Goal: Task Accomplishment & Management: Manage account settings

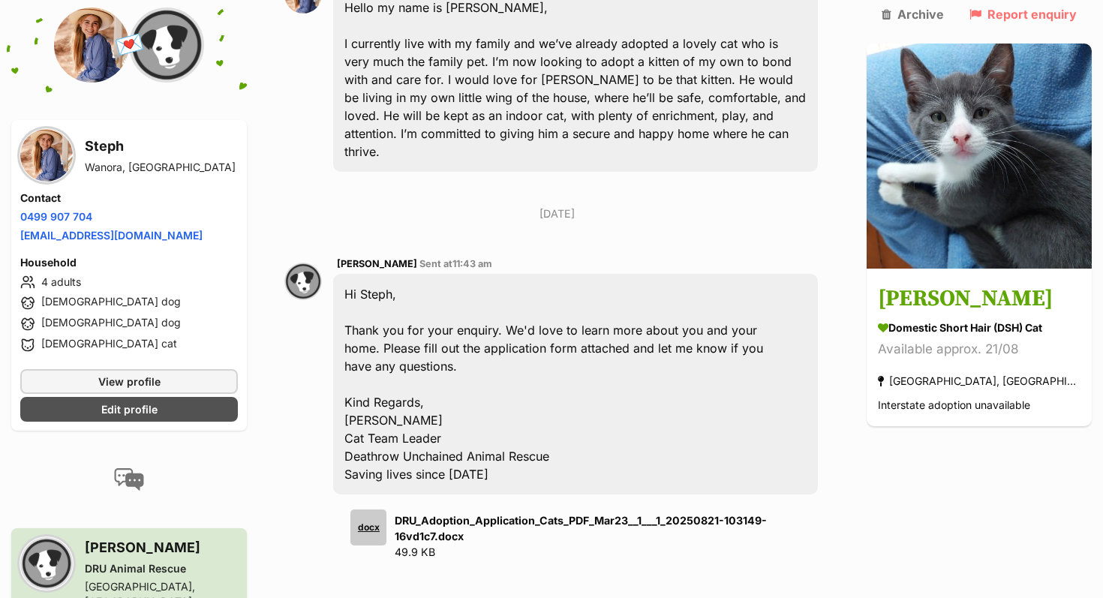
scroll to position [364, 0]
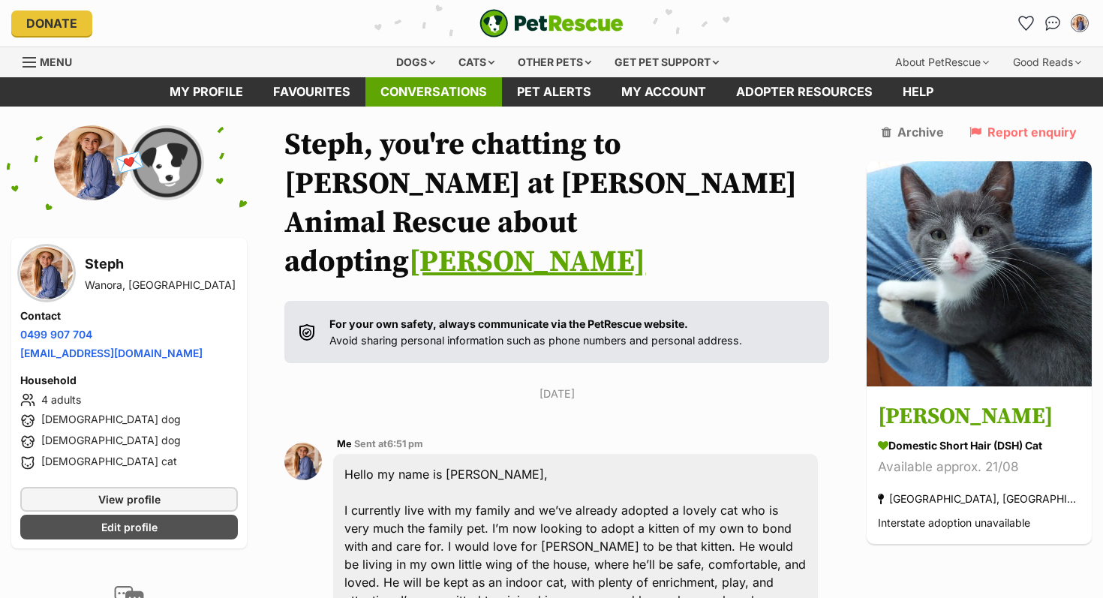
click at [413, 93] on link "Conversations" at bounding box center [433, 91] width 137 height 29
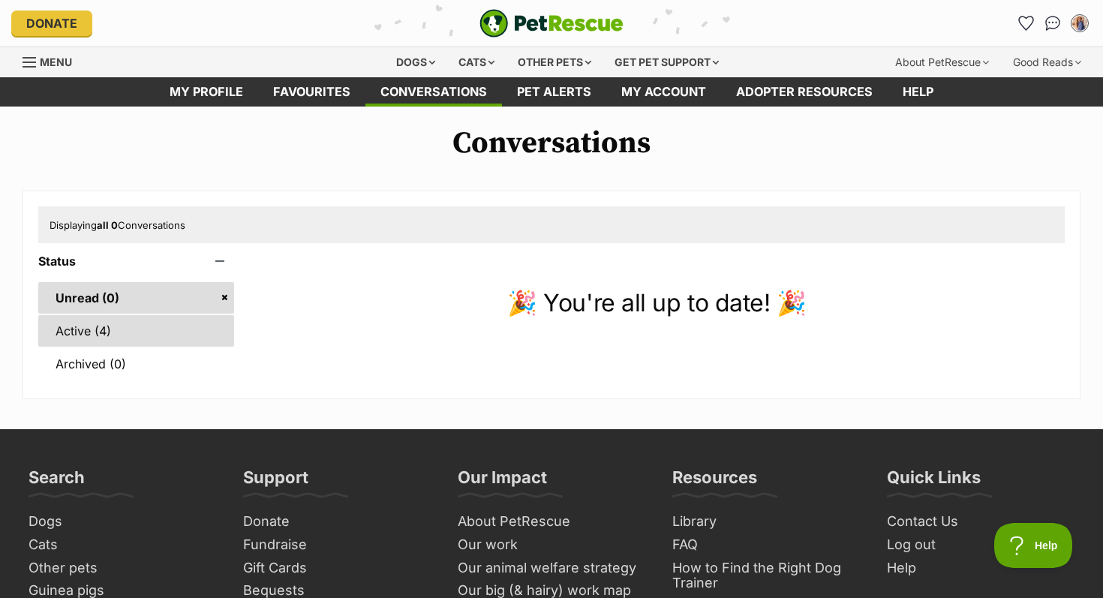
click at [91, 329] on link "Active (4)" at bounding box center [136, 331] width 196 height 32
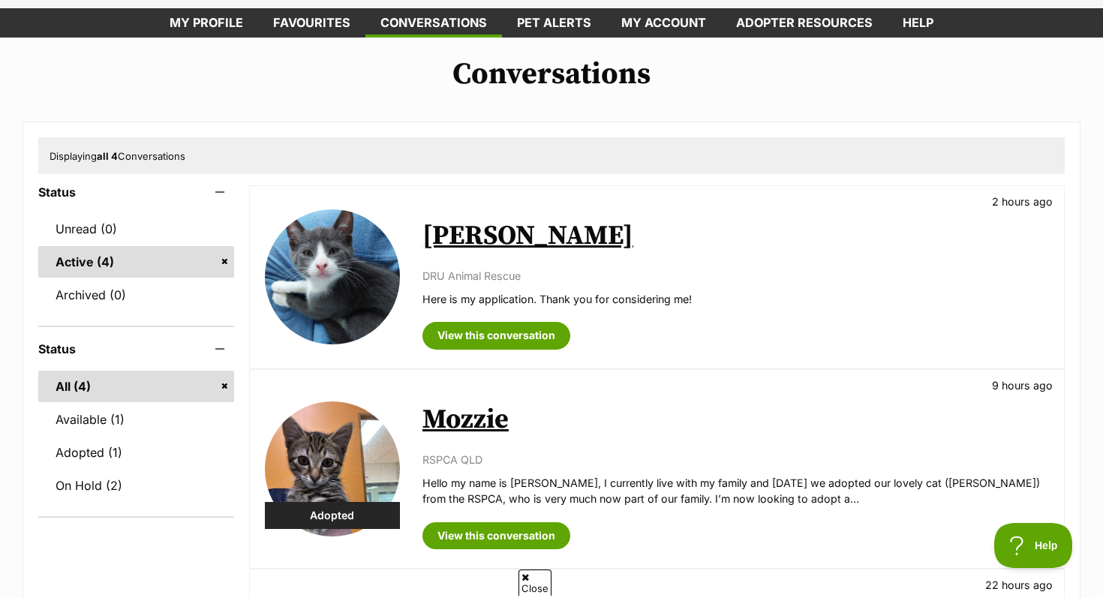
scroll to position [100, 0]
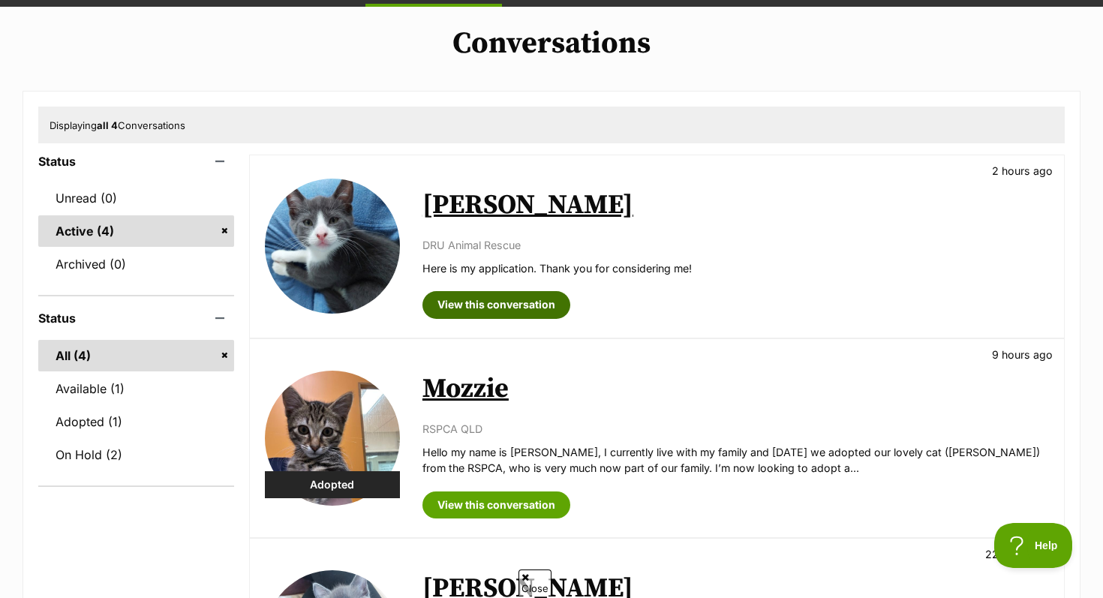
click at [491, 301] on link "View this conversation" at bounding box center [496, 304] width 148 height 27
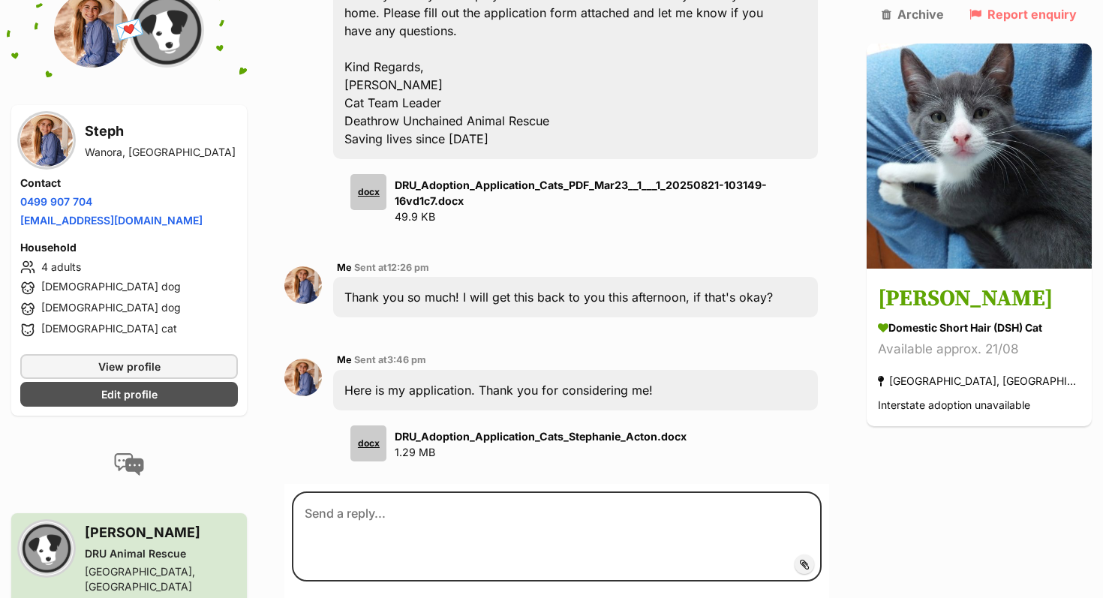
scroll to position [807, 0]
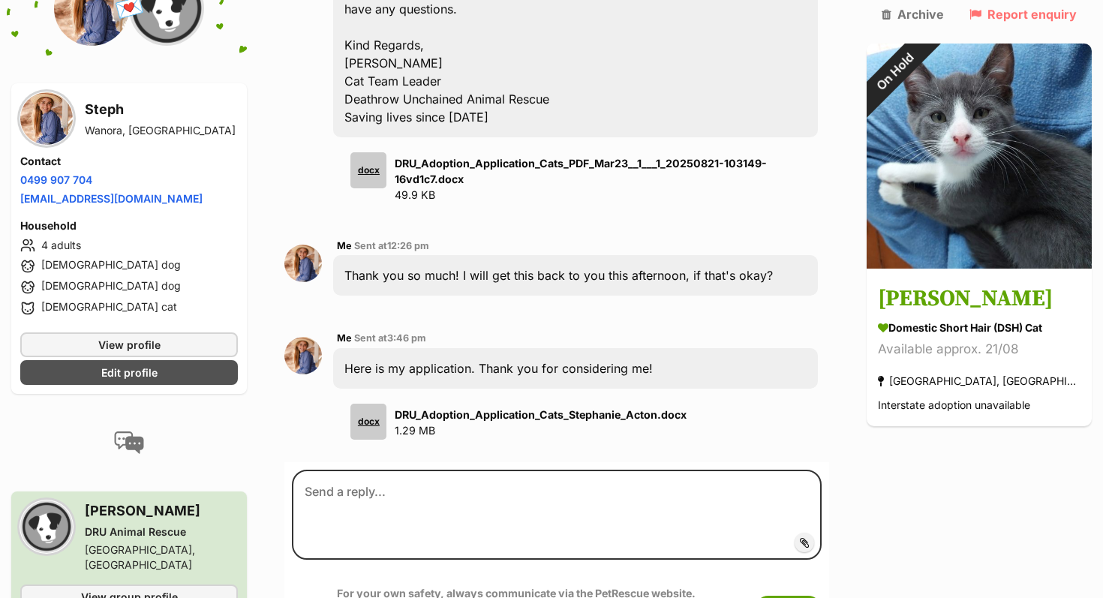
scroll to position [802, 0]
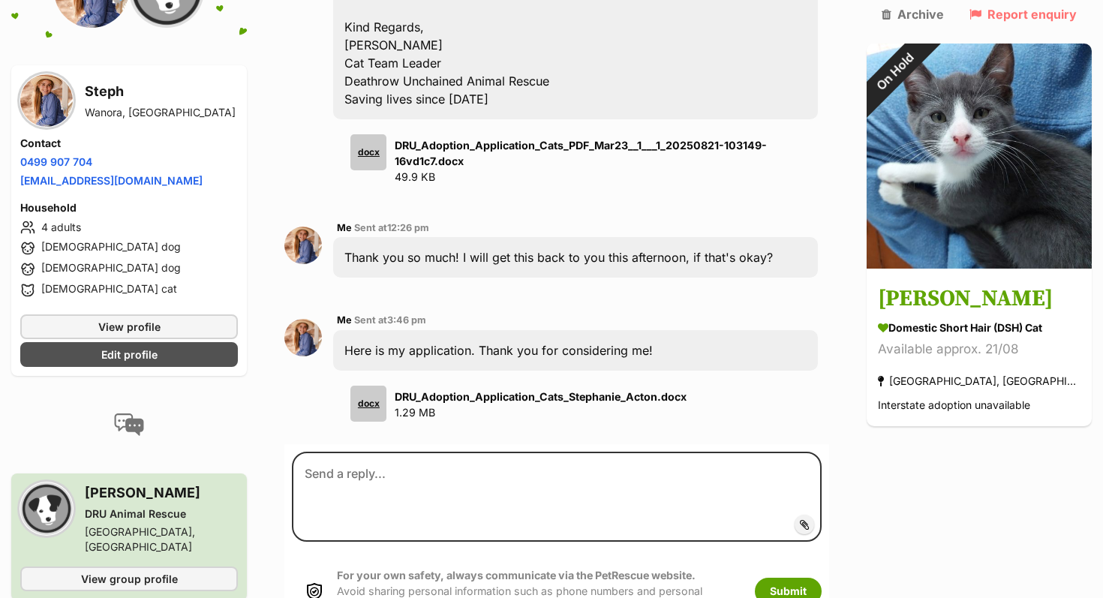
scroll to position [824, 0]
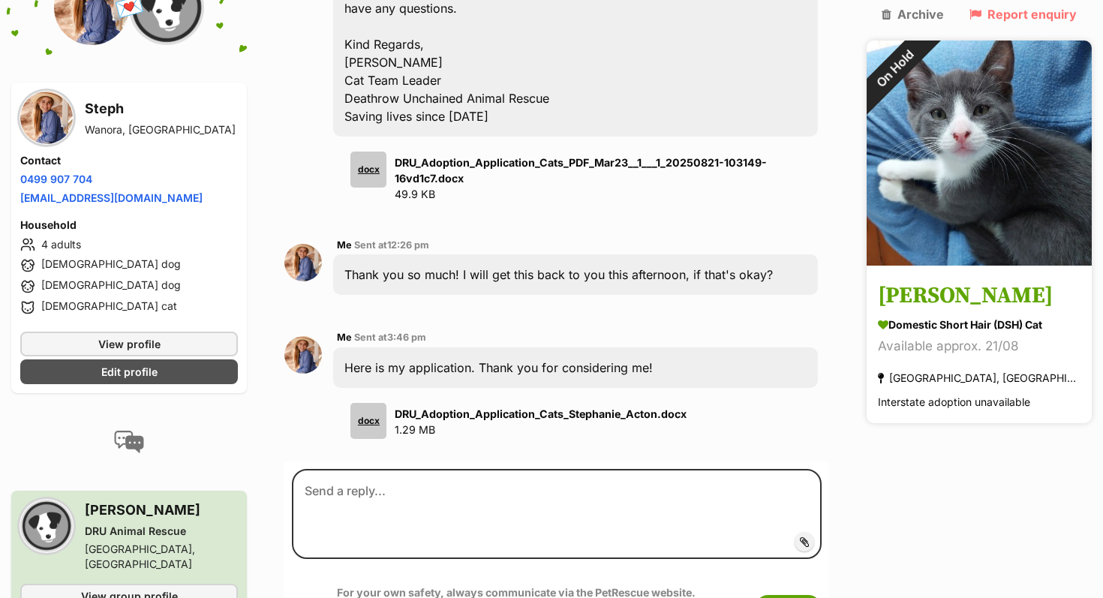
click at [944, 280] on h3 "[PERSON_NAME]" at bounding box center [979, 297] width 203 height 34
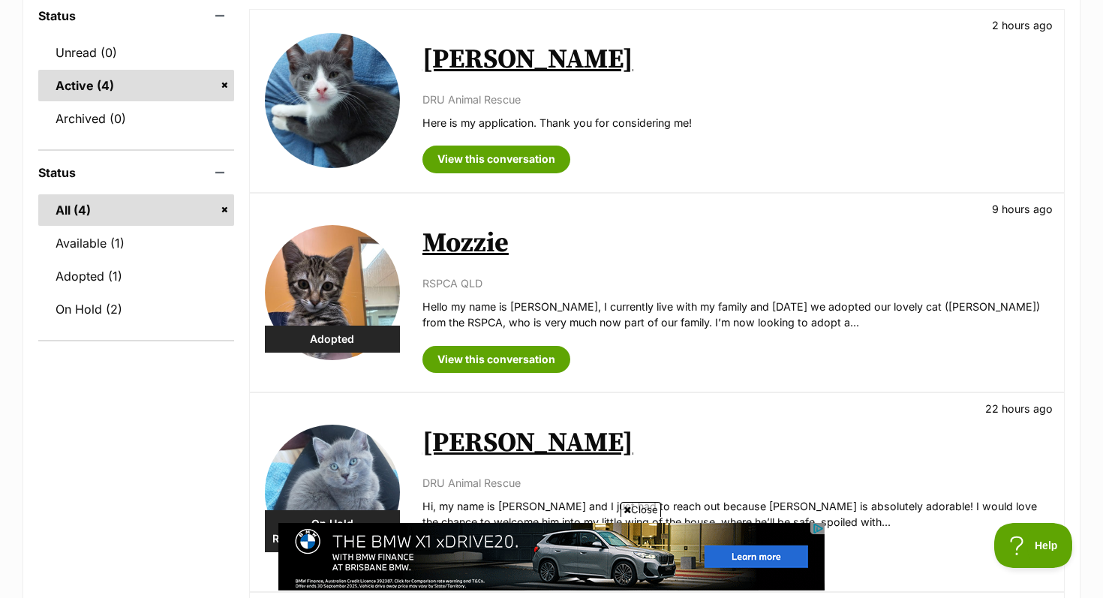
scroll to position [220, 0]
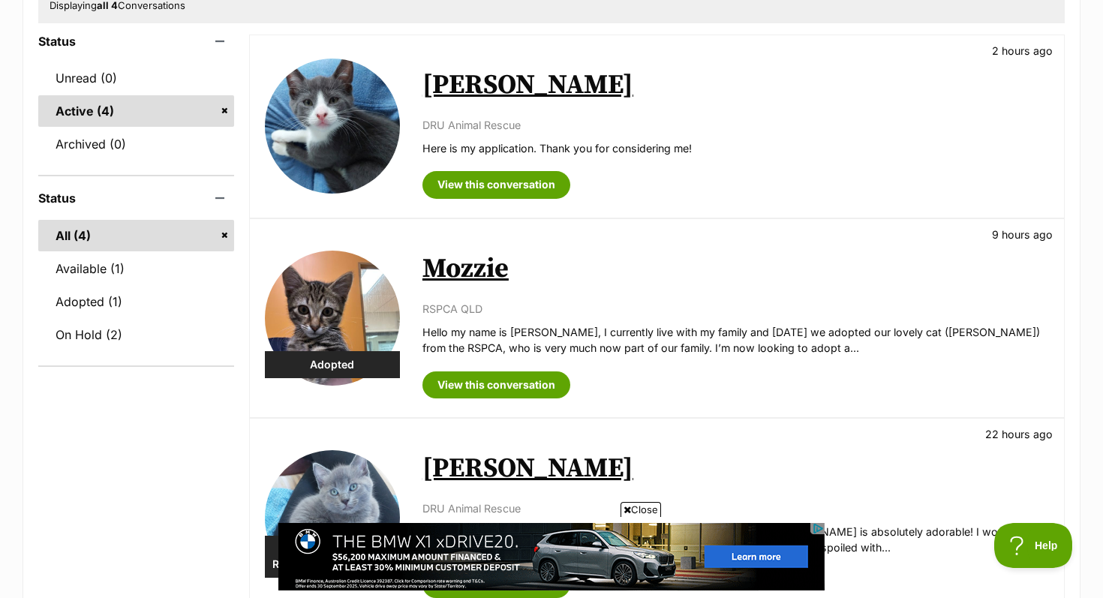
click at [347, 112] on img at bounding box center [332, 126] width 135 height 135
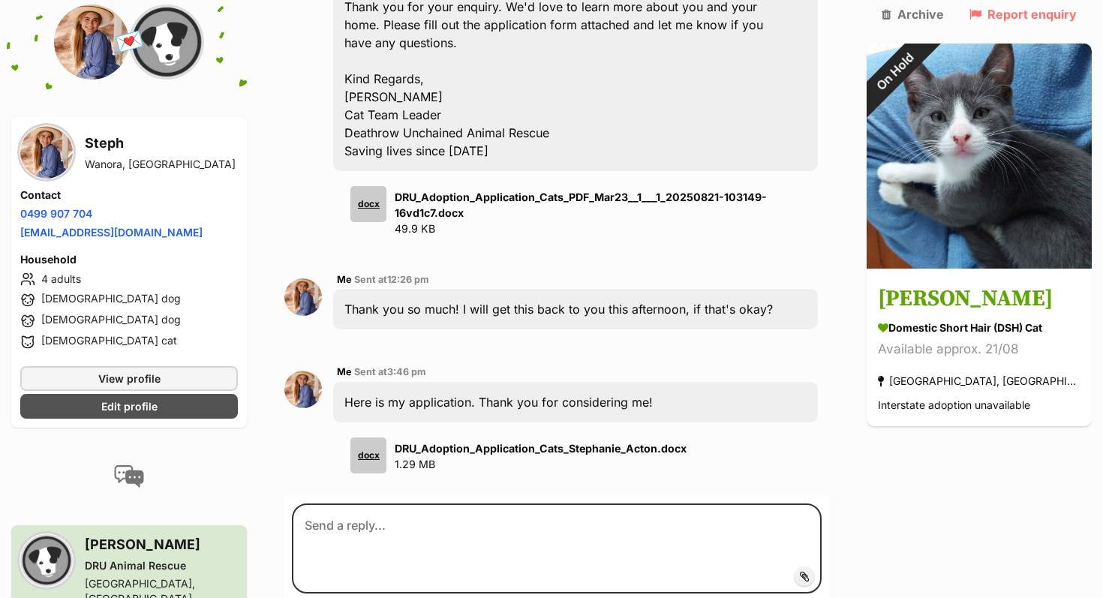
scroll to position [798, 0]
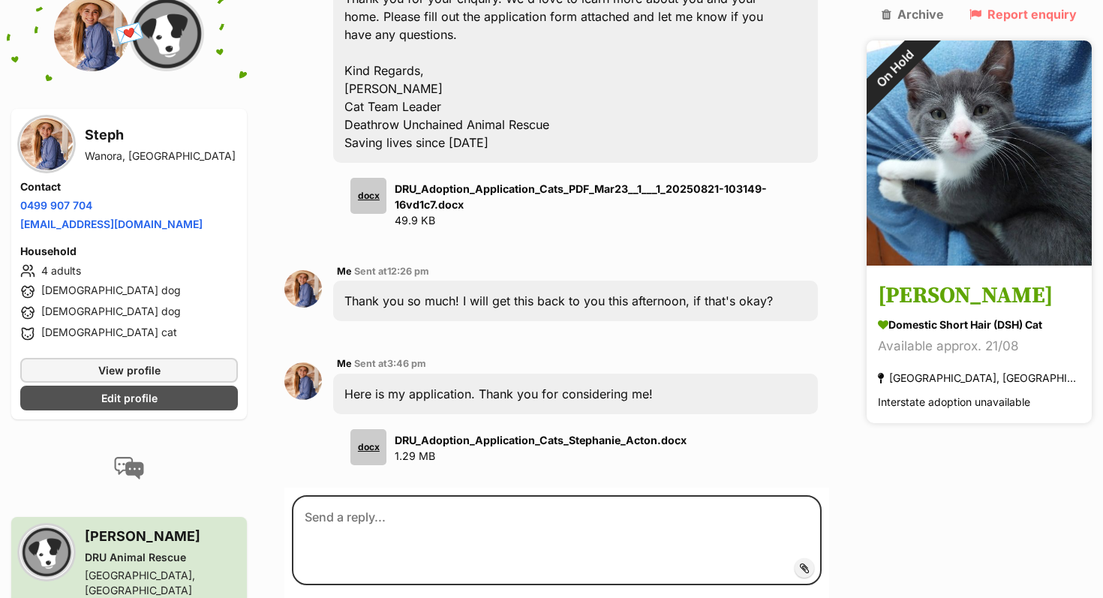
click at [912, 194] on img at bounding box center [978, 153] width 225 height 225
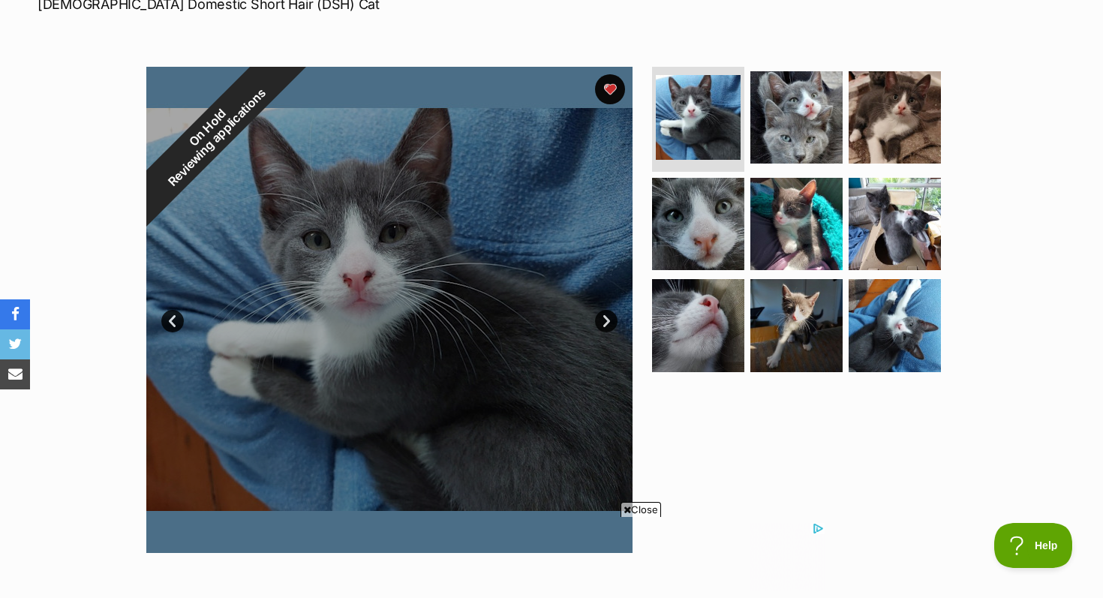
click at [604, 323] on link "Next" at bounding box center [606, 321] width 23 height 23
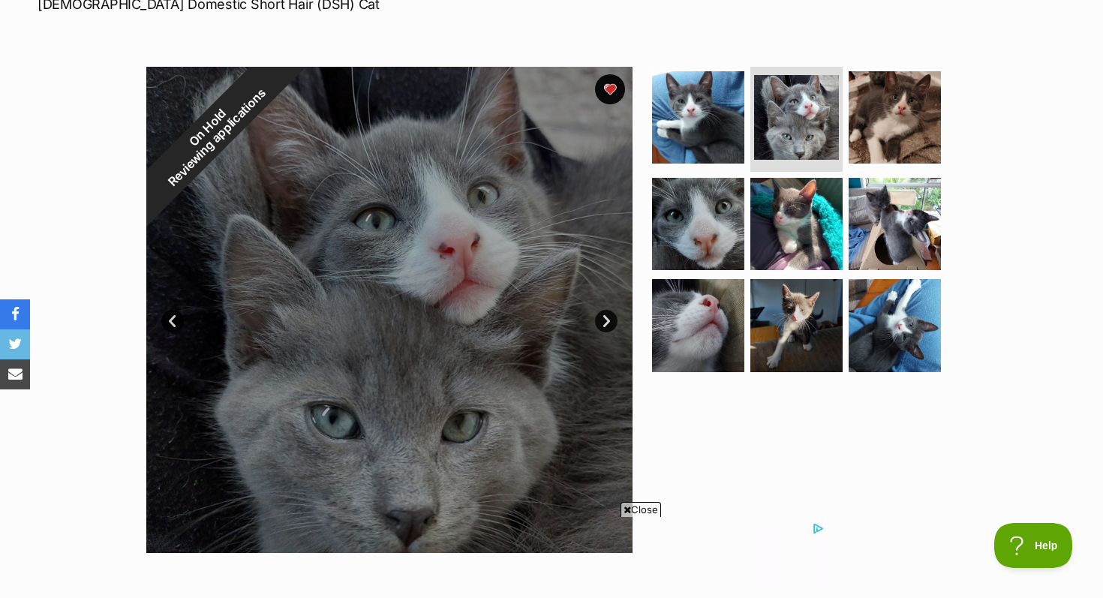
click at [604, 324] on link "Next" at bounding box center [606, 321] width 23 height 23
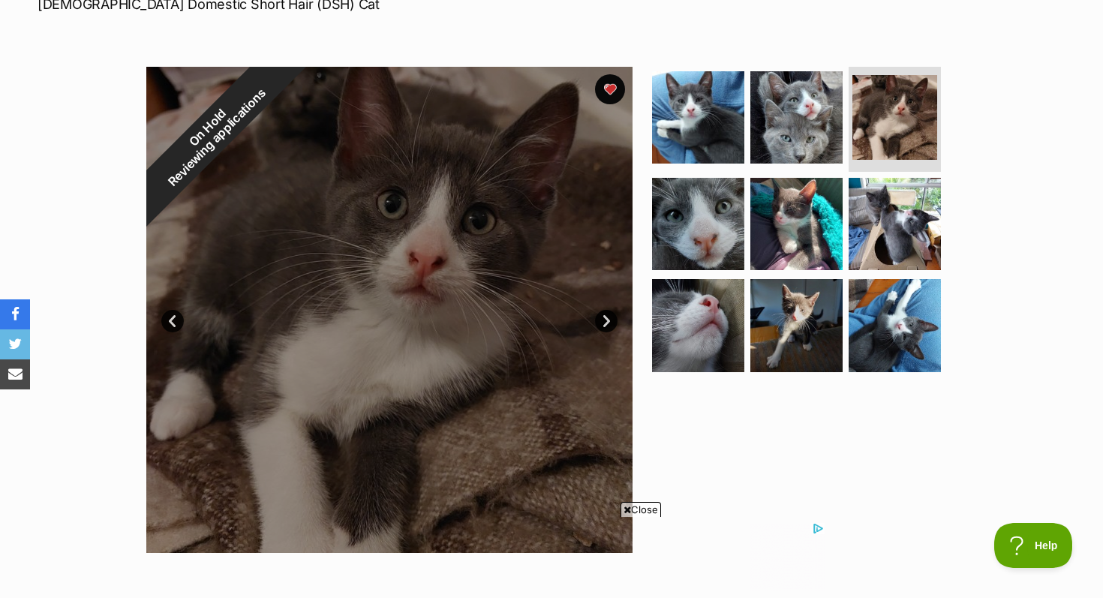
click at [604, 325] on link "Next" at bounding box center [606, 321] width 23 height 23
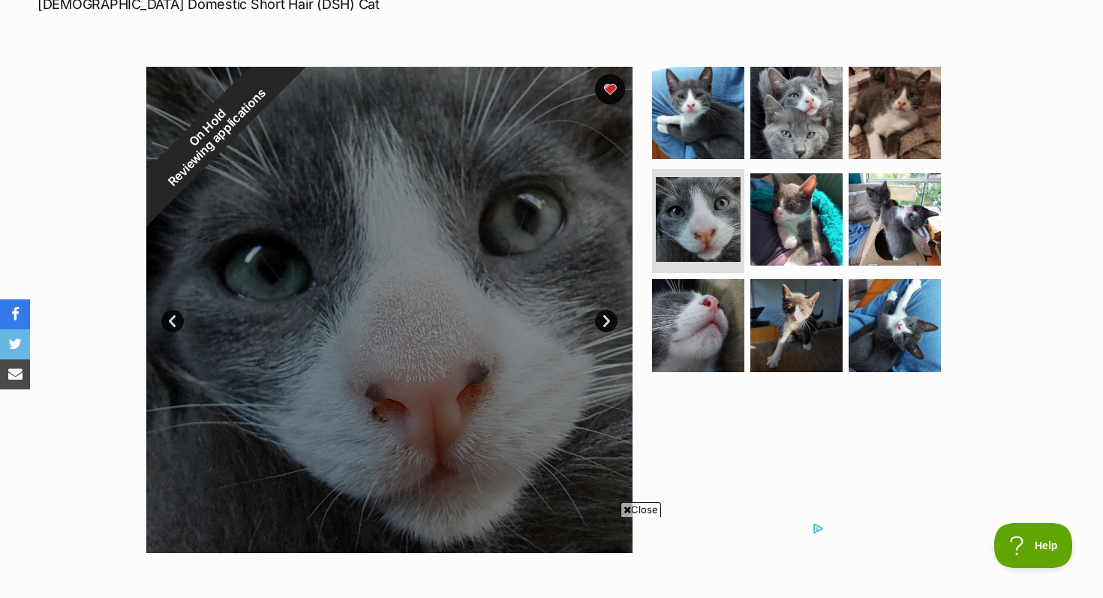
click at [604, 325] on link "Next" at bounding box center [606, 321] width 23 height 23
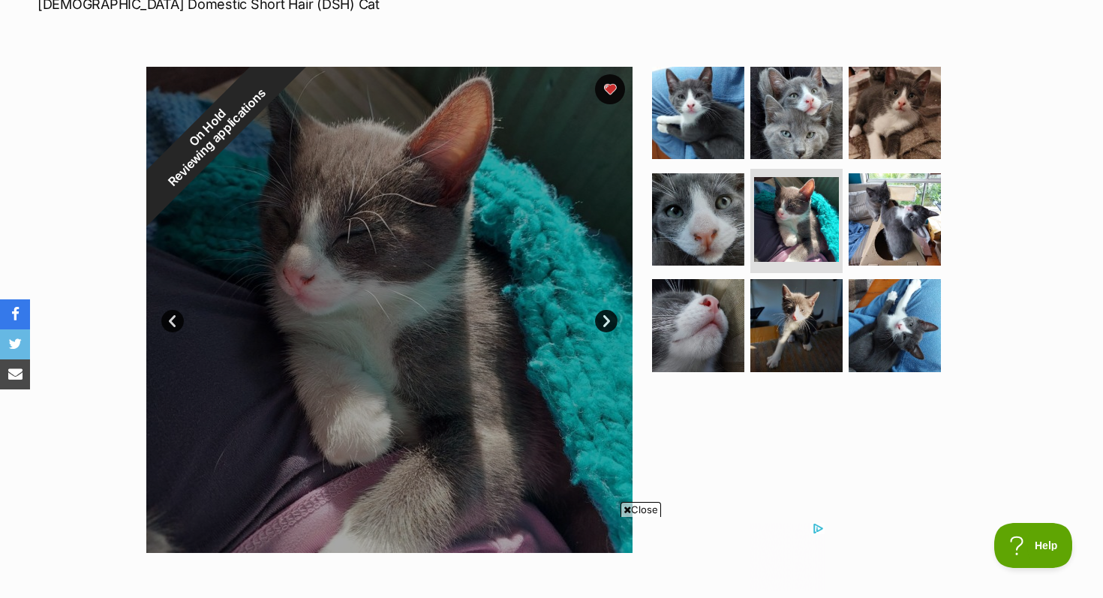
click at [605, 325] on link "Next" at bounding box center [606, 321] width 23 height 23
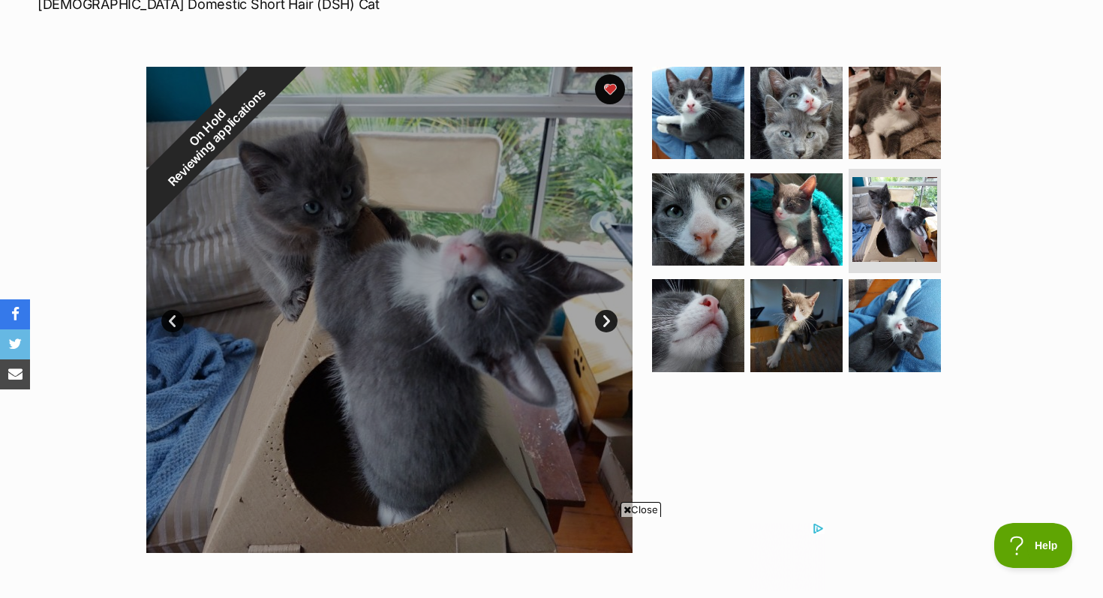
click at [605, 325] on link "Next" at bounding box center [606, 321] width 23 height 23
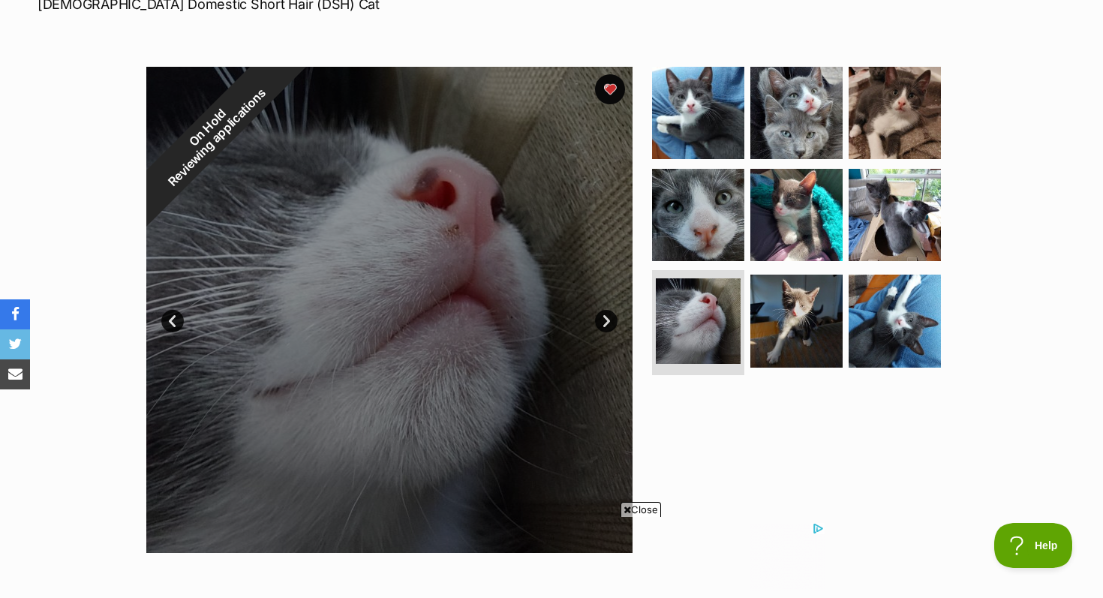
click at [605, 325] on link "Next" at bounding box center [606, 321] width 23 height 23
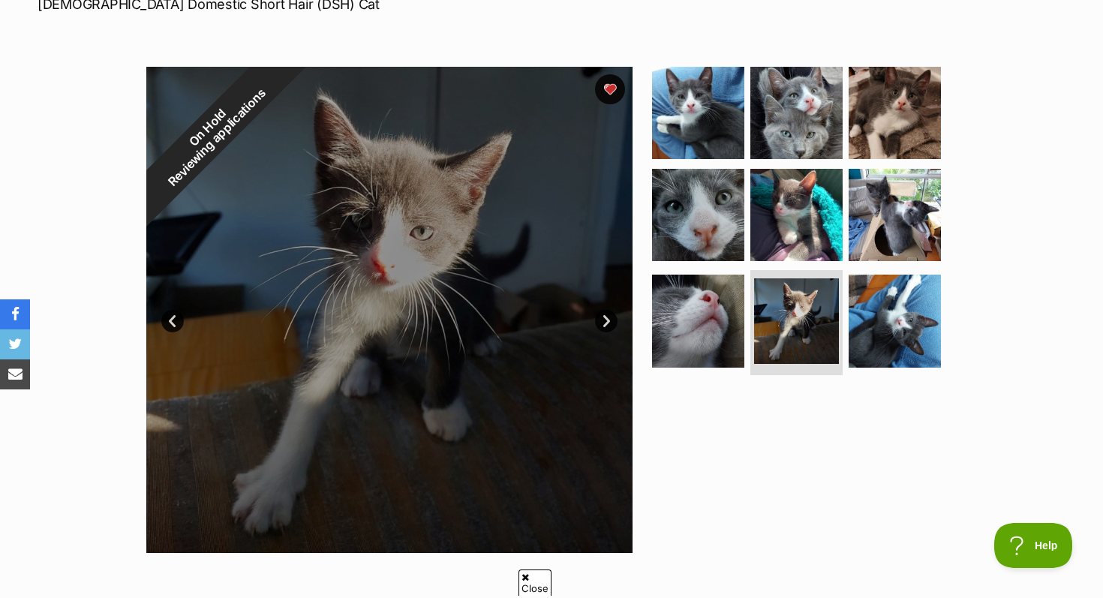
click at [605, 325] on link "Next" at bounding box center [606, 321] width 23 height 23
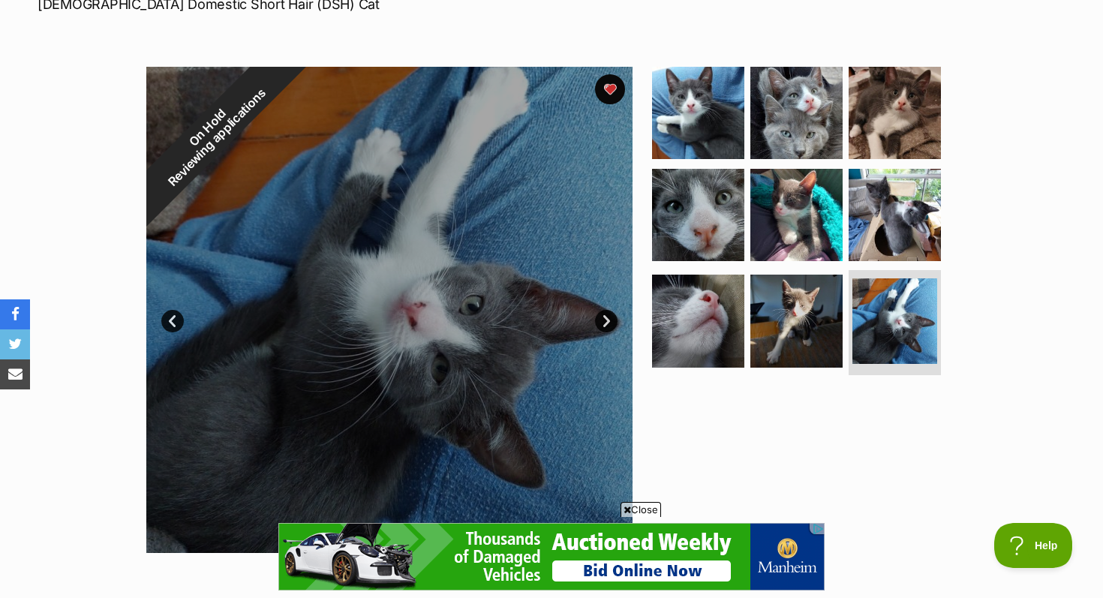
click at [602, 323] on link "Next" at bounding box center [606, 321] width 23 height 23
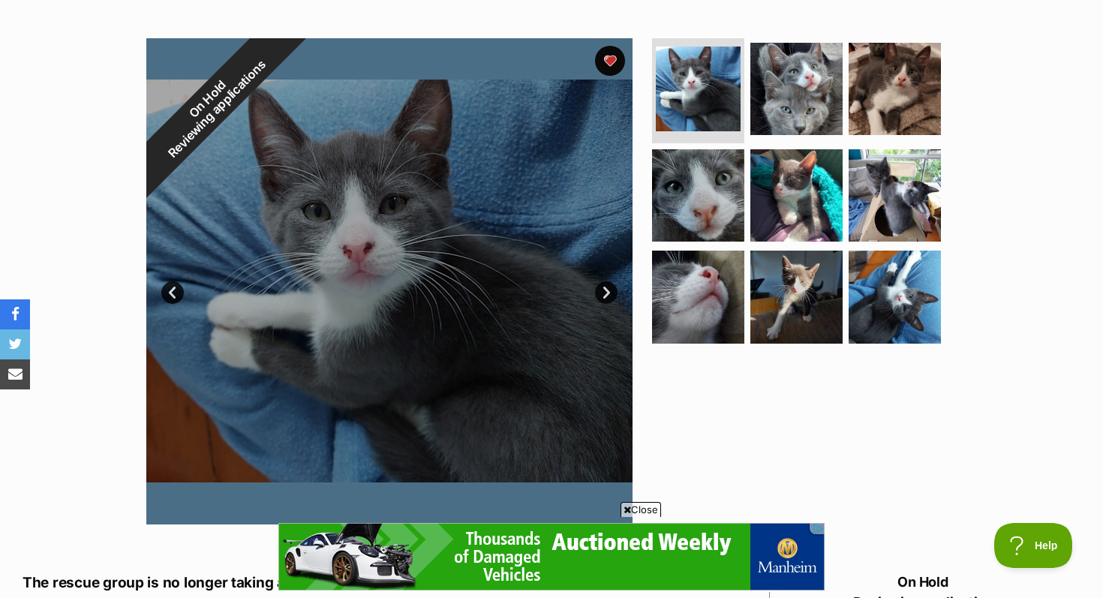
click at [613, 293] on link "Next" at bounding box center [606, 292] width 23 height 23
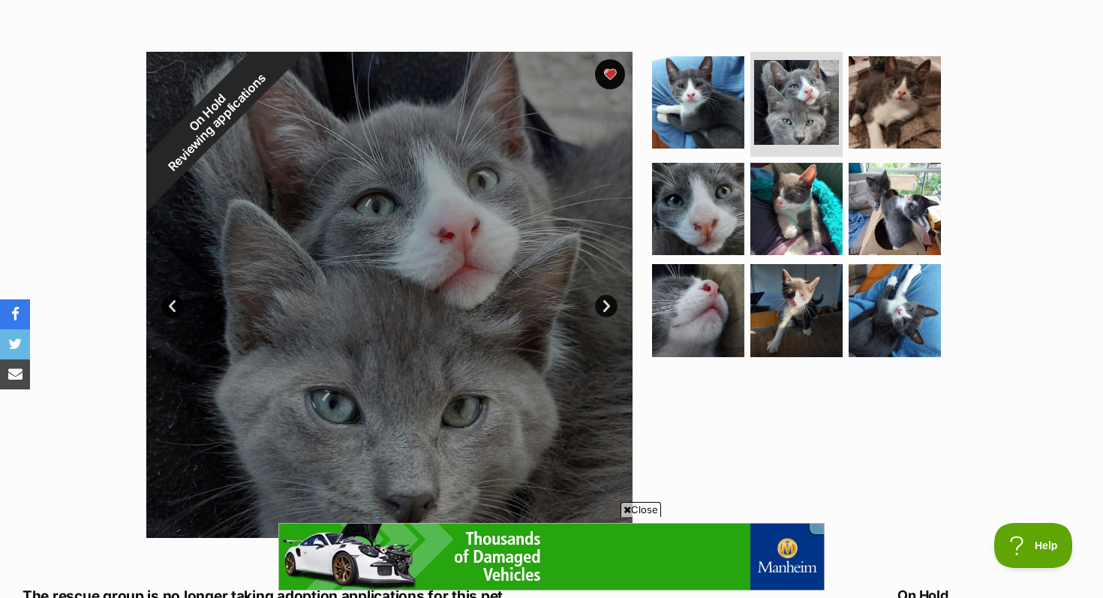
click at [602, 306] on link "Next" at bounding box center [606, 306] width 23 height 23
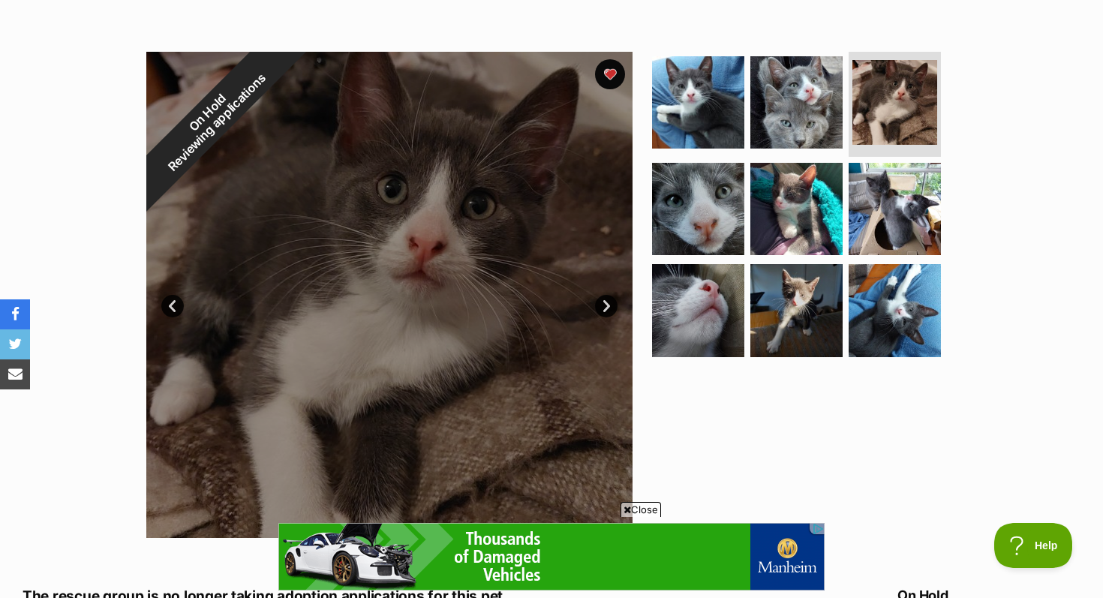
click at [602, 306] on link "Next" at bounding box center [606, 306] width 23 height 23
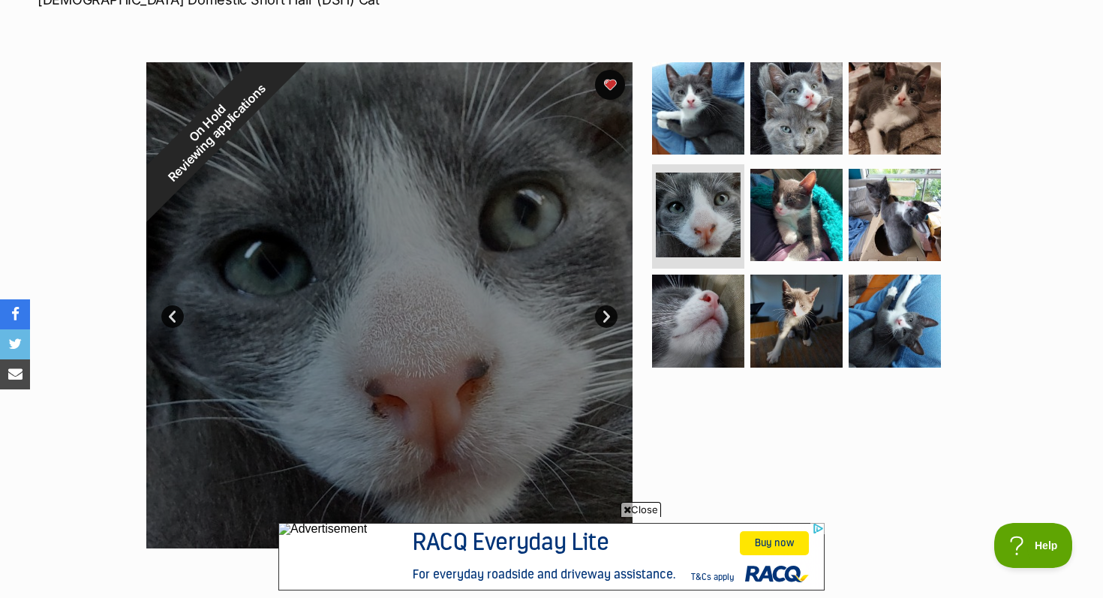
click at [608, 314] on link "Next" at bounding box center [606, 316] width 23 height 23
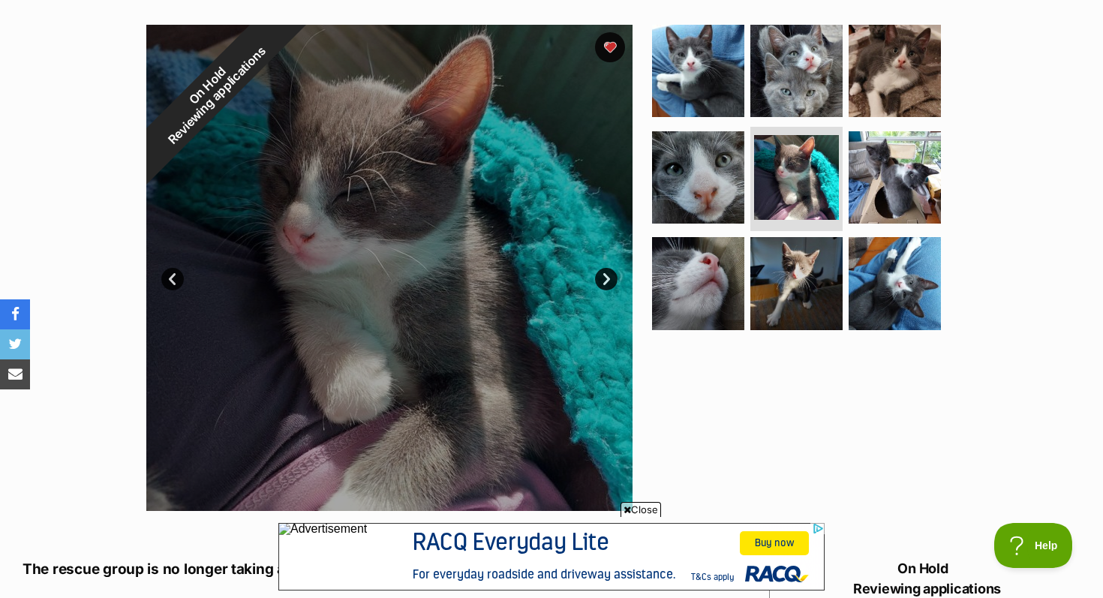
scroll to position [289, 0]
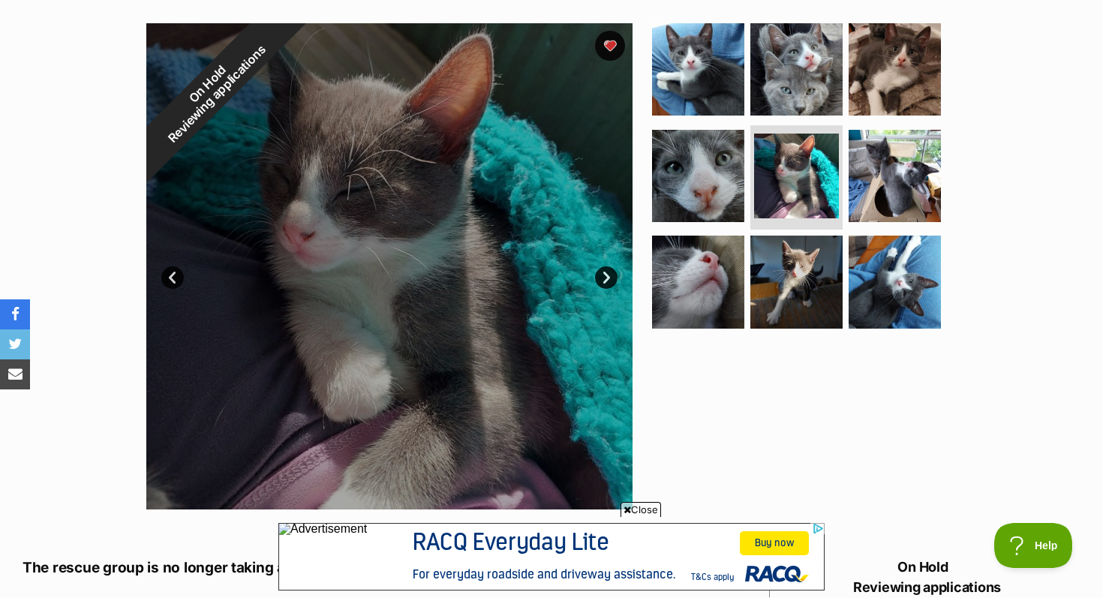
click at [606, 272] on link "Next" at bounding box center [606, 277] width 23 height 23
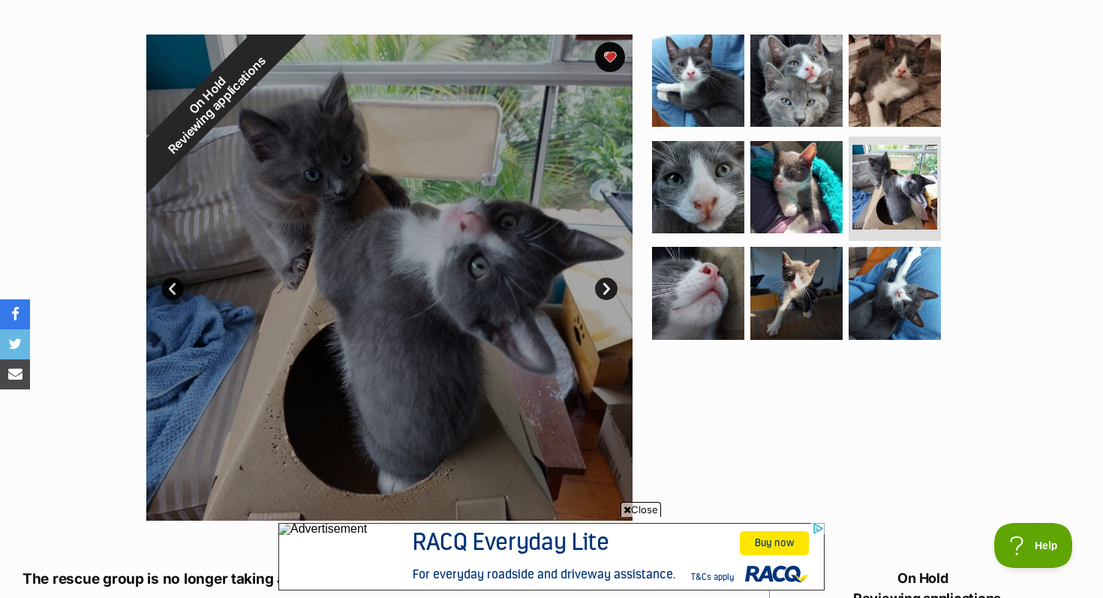
scroll to position [274, 0]
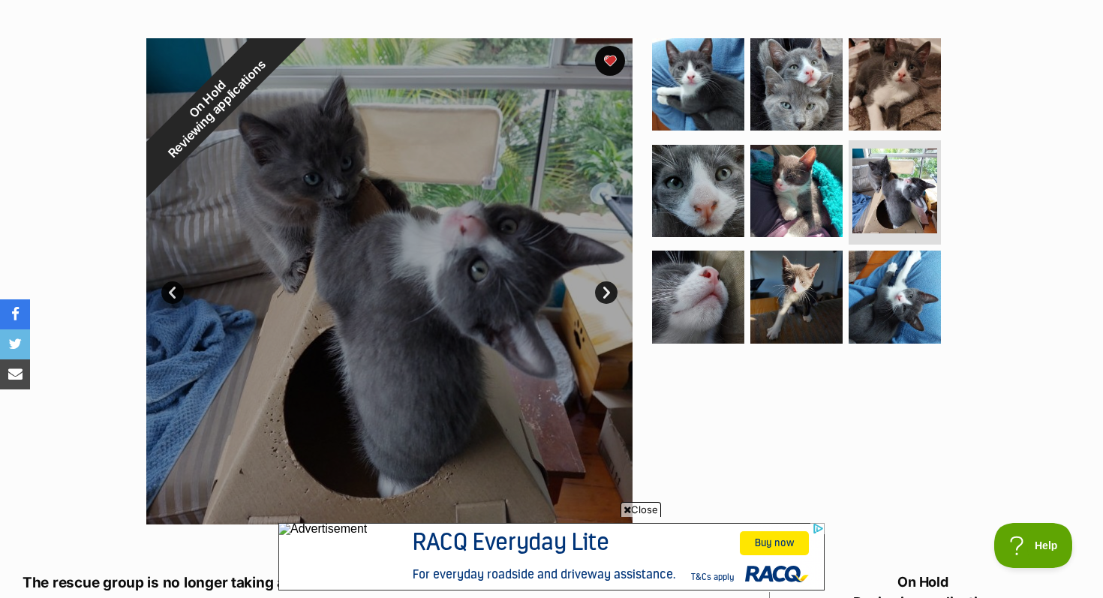
click at [608, 289] on link "Next" at bounding box center [606, 292] width 23 height 23
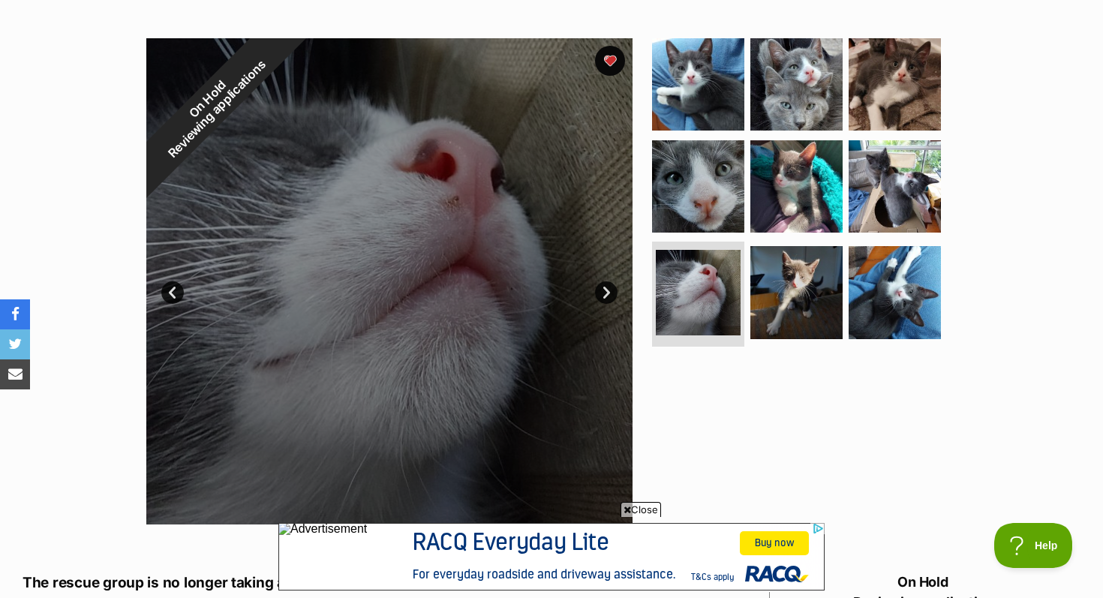
click at [609, 290] on link "Next" at bounding box center [606, 292] width 23 height 23
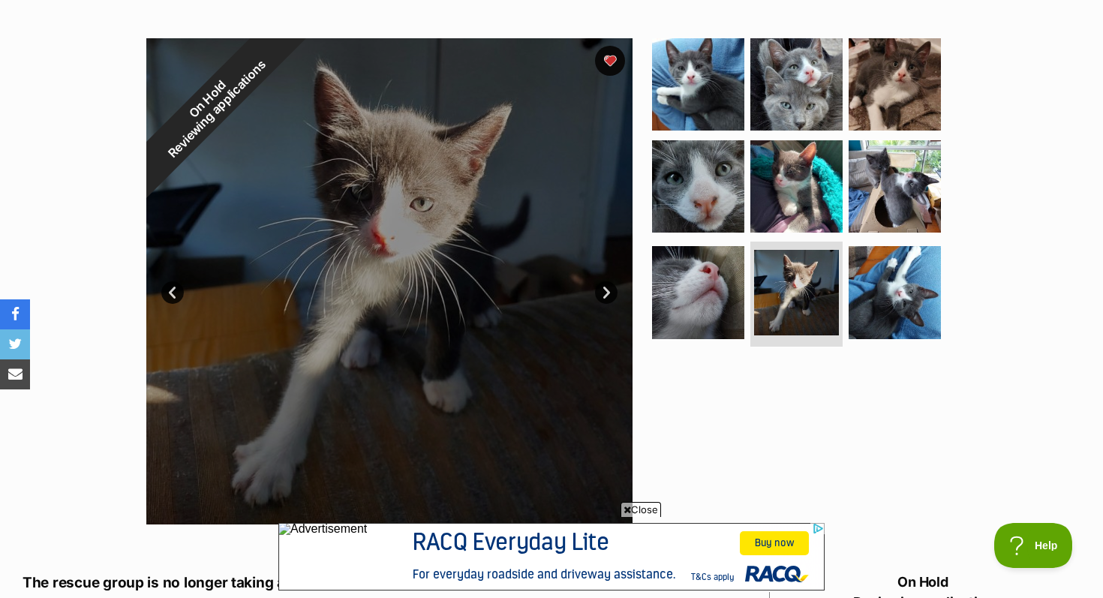
click at [171, 297] on link "Prev" at bounding box center [172, 292] width 23 height 23
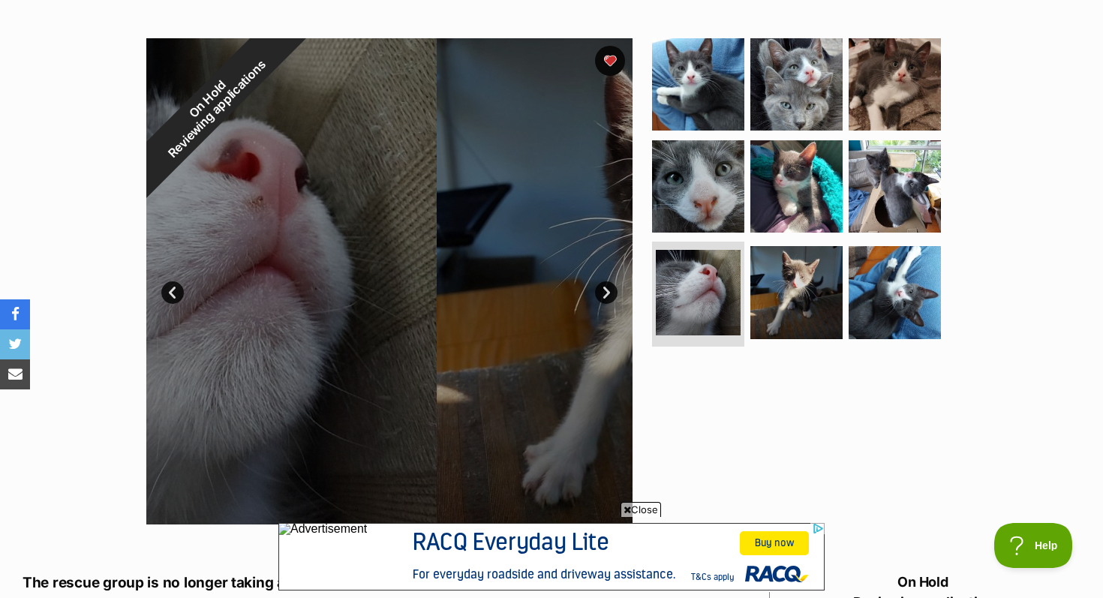
scroll to position [0, 0]
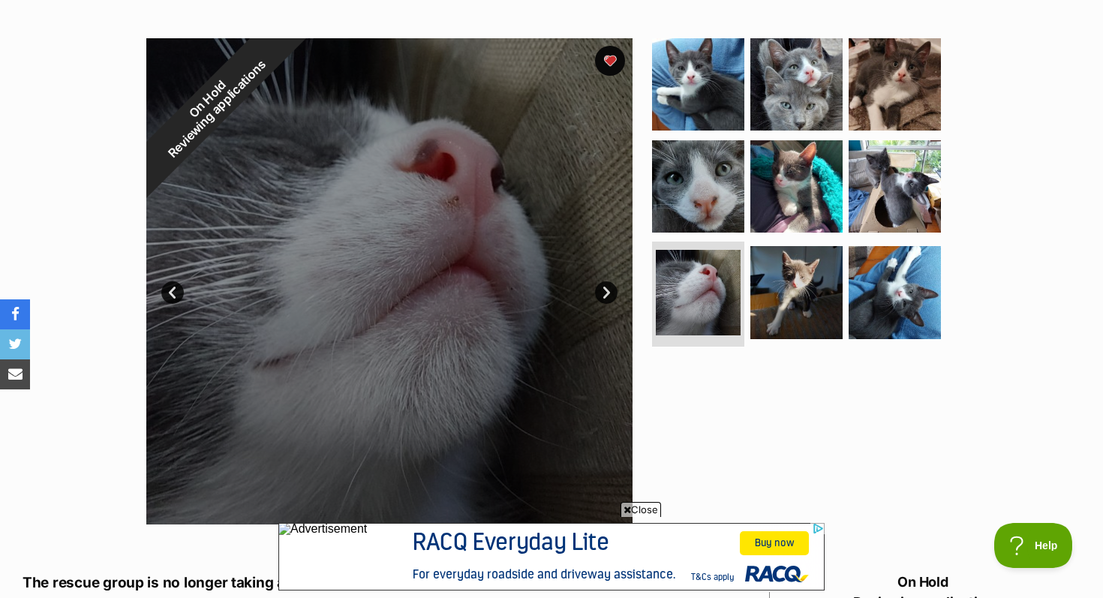
click at [174, 296] on link "Prev" at bounding box center [172, 292] width 23 height 23
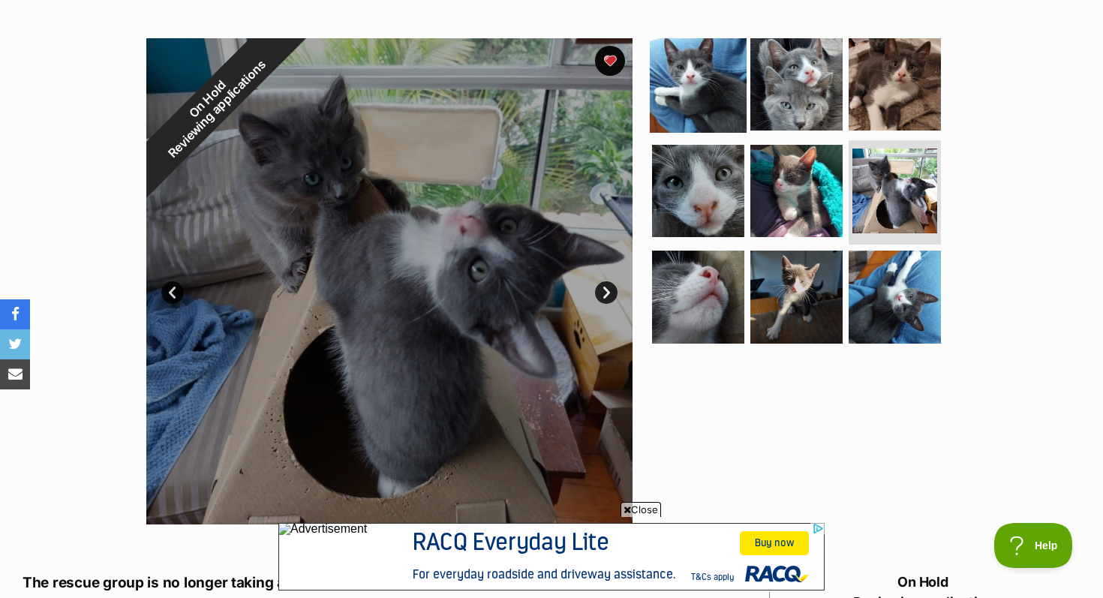
click at [740, 98] on img at bounding box center [698, 84] width 97 height 97
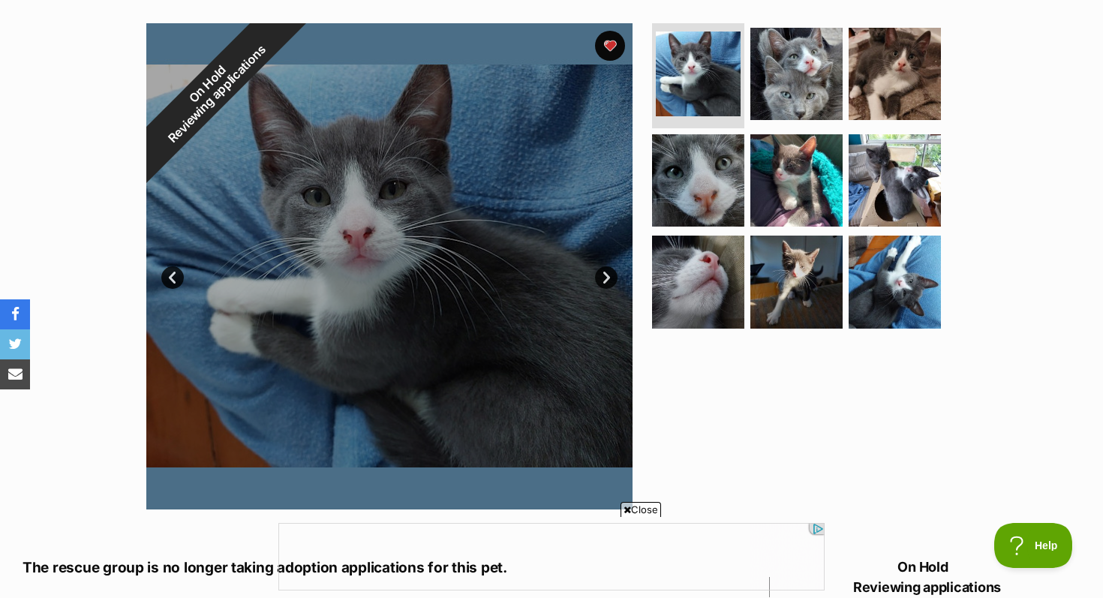
scroll to position [293, 0]
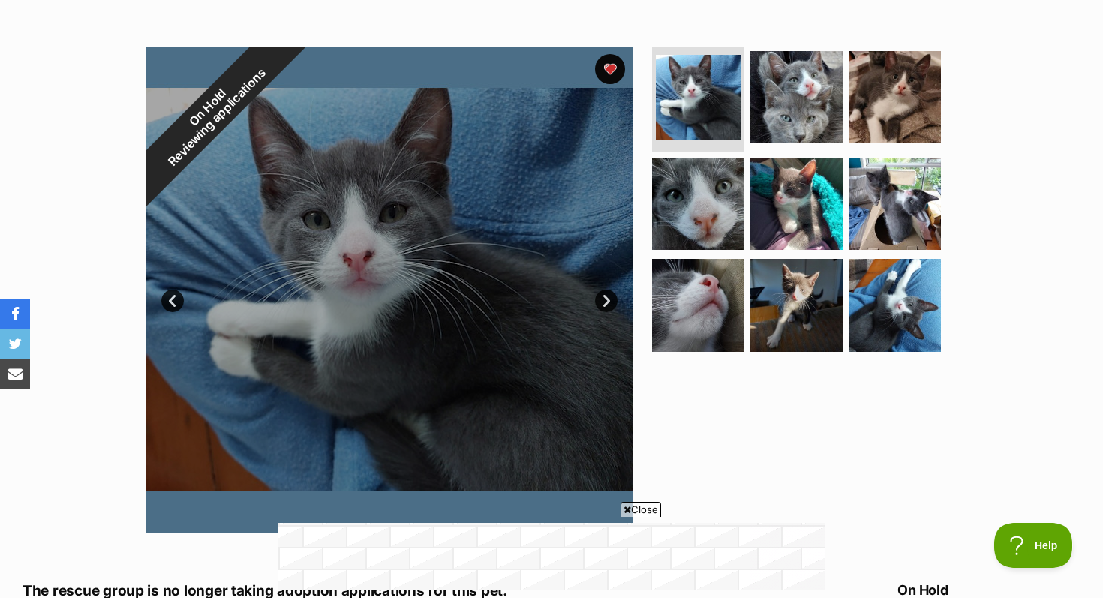
click at [608, 302] on link "Next" at bounding box center [606, 301] width 23 height 23
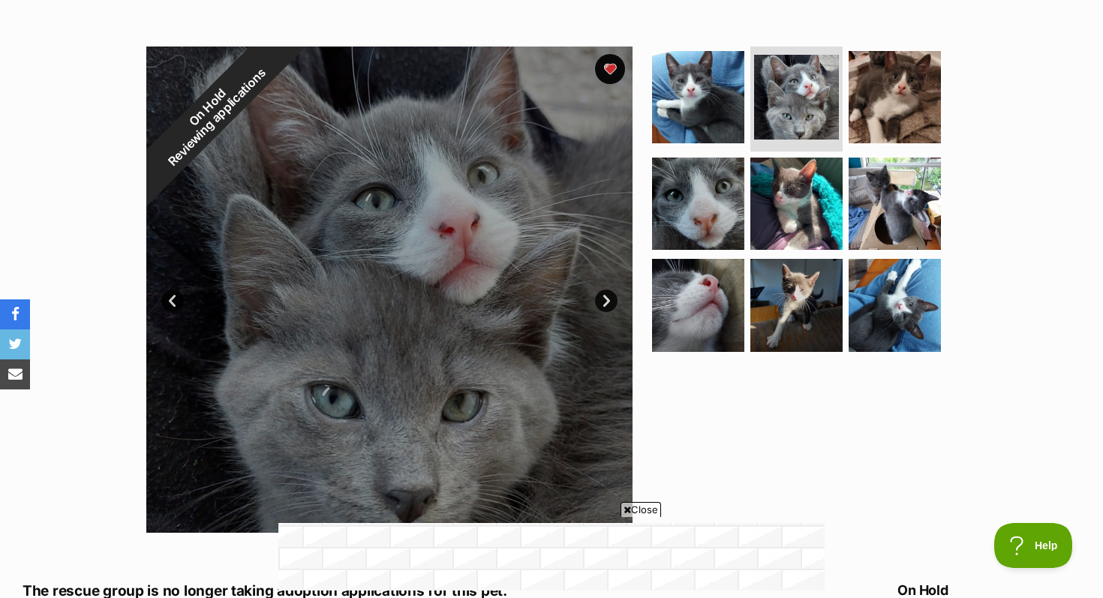
click at [170, 304] on link "Prev" at bounding box center [172, 301] width 23 height 23
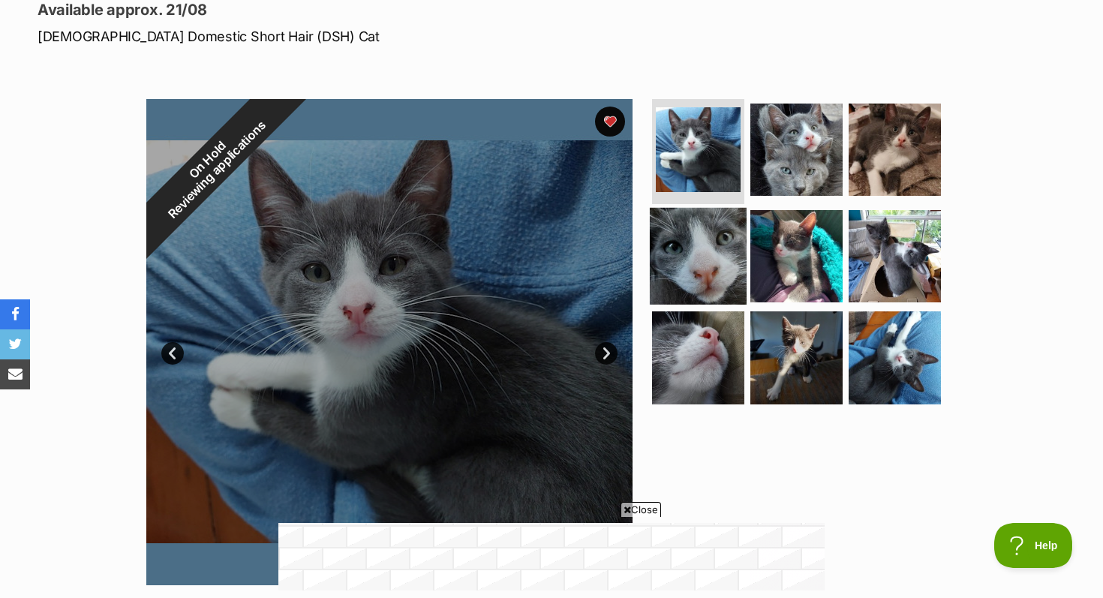
scroll to position [203, 0]
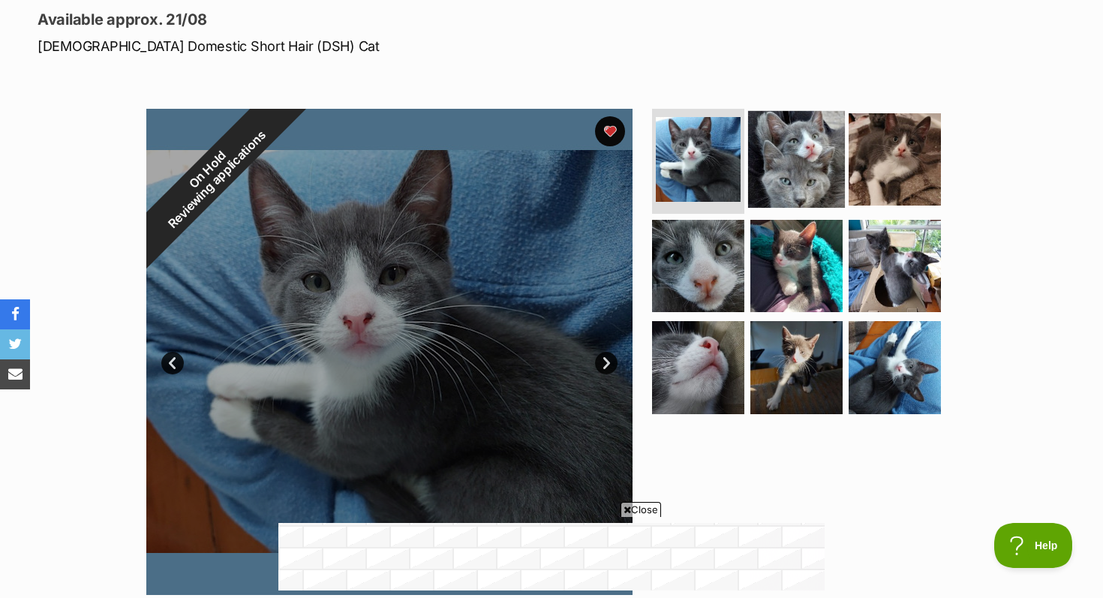
click at [807, 147] on img at bounding box center [796, 159] width 97 height 97
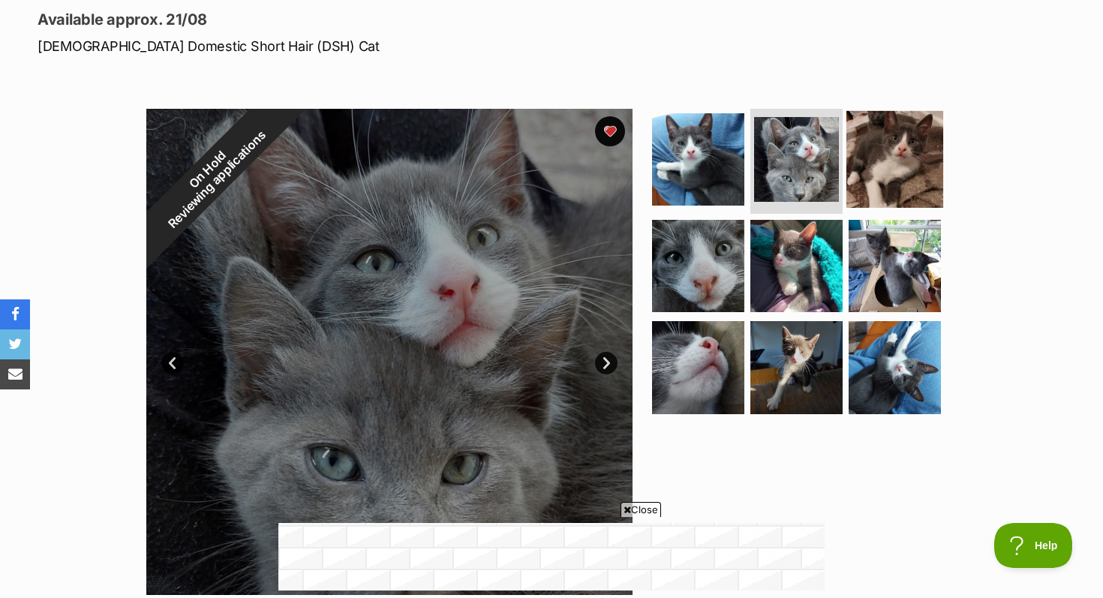
click at [897, 163] on img at bounding box center [894, 159] width 97 height 97
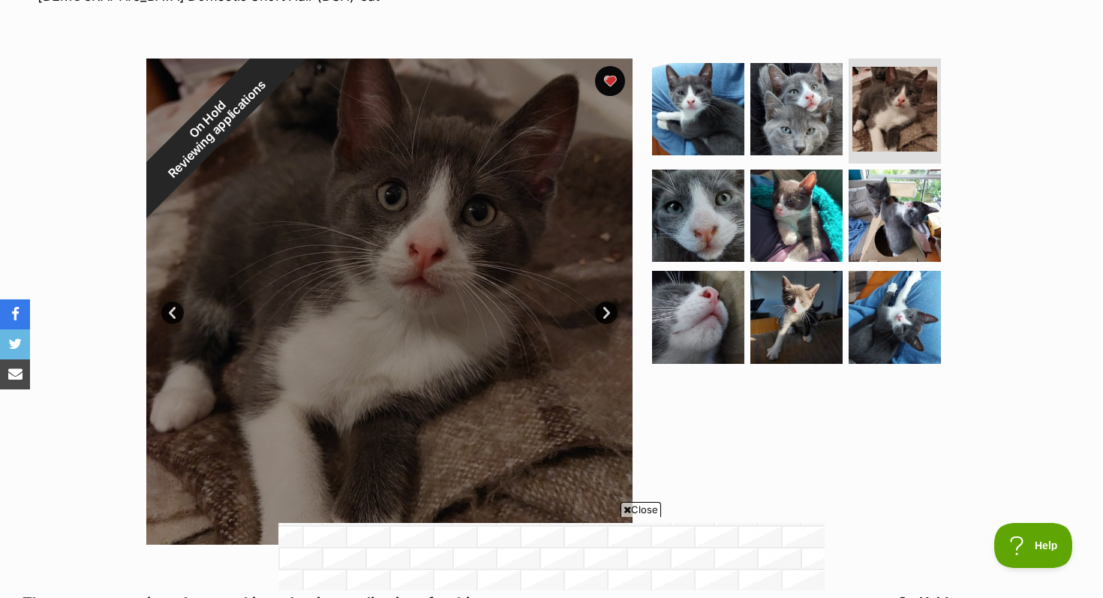
scroll to position [267, 0]
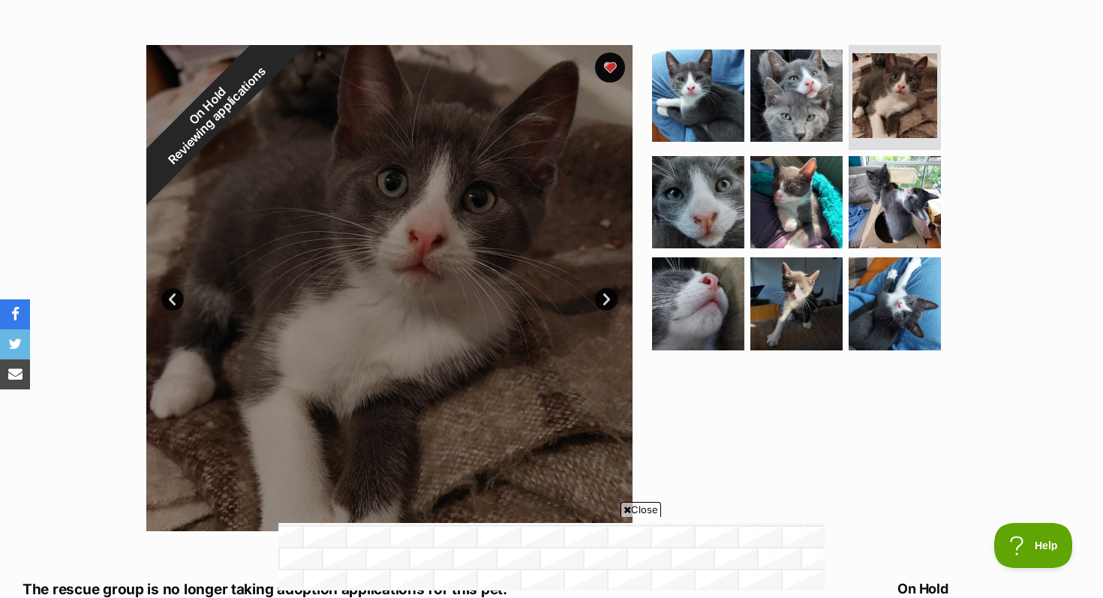
click at [178, 295] on link "Prev" at bounding box center [172, 299] width 23 height 23
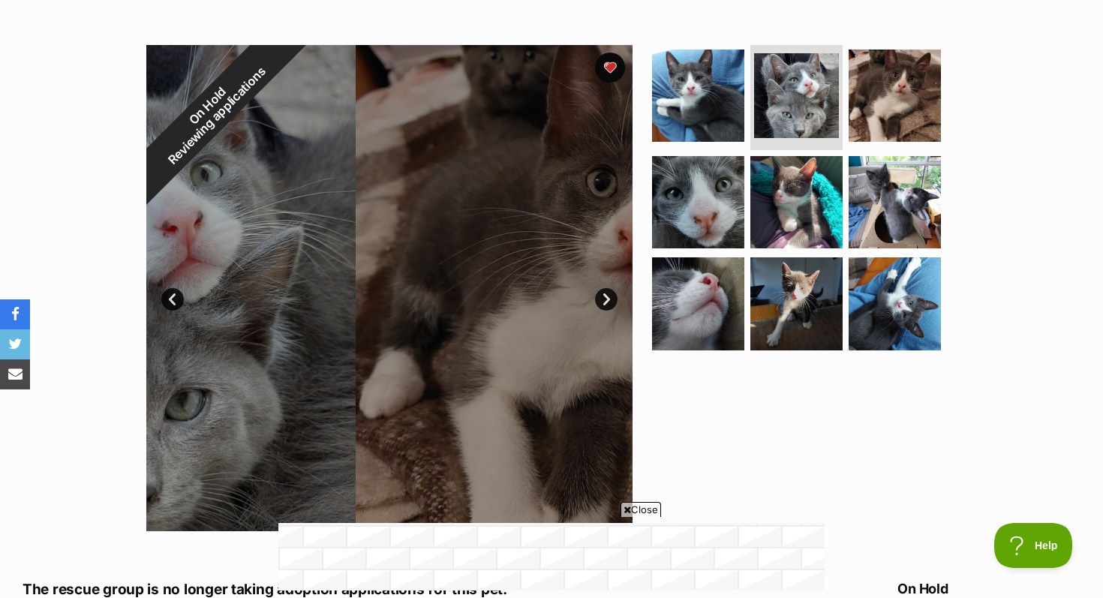
click at [178, 295] on link "Prev" at bounding box center [172, 299] width 23 height 23
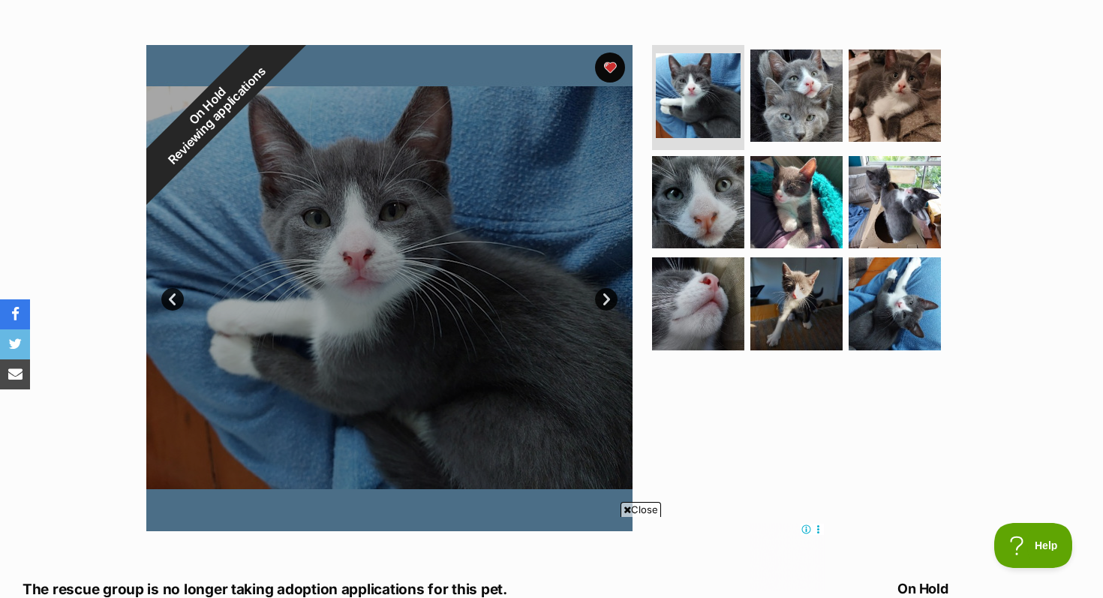
scroll to position [0, 0]
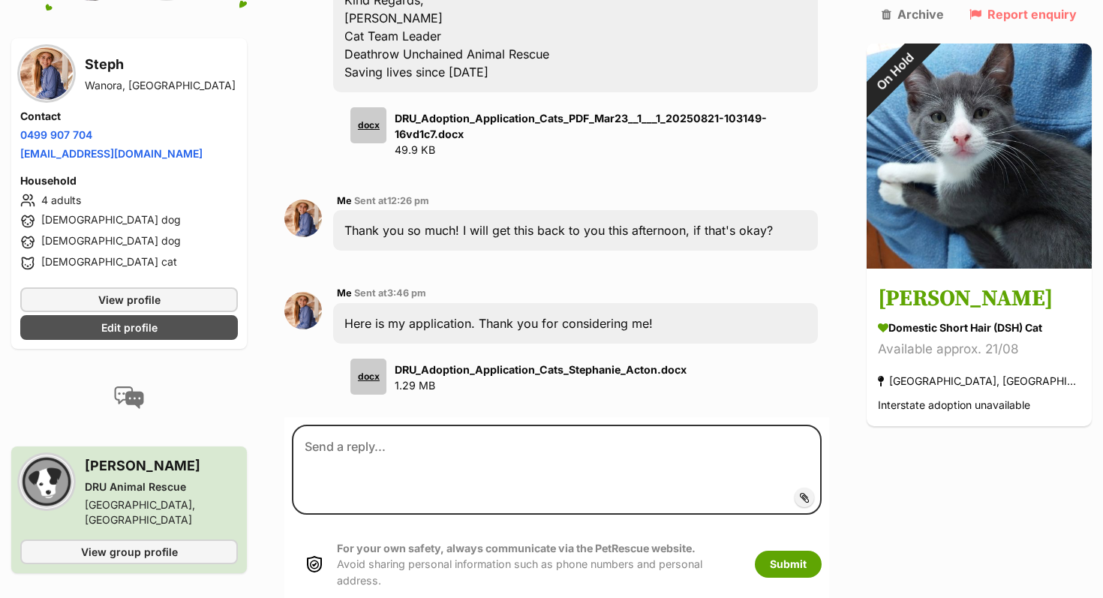
scroll to position [876, 0]
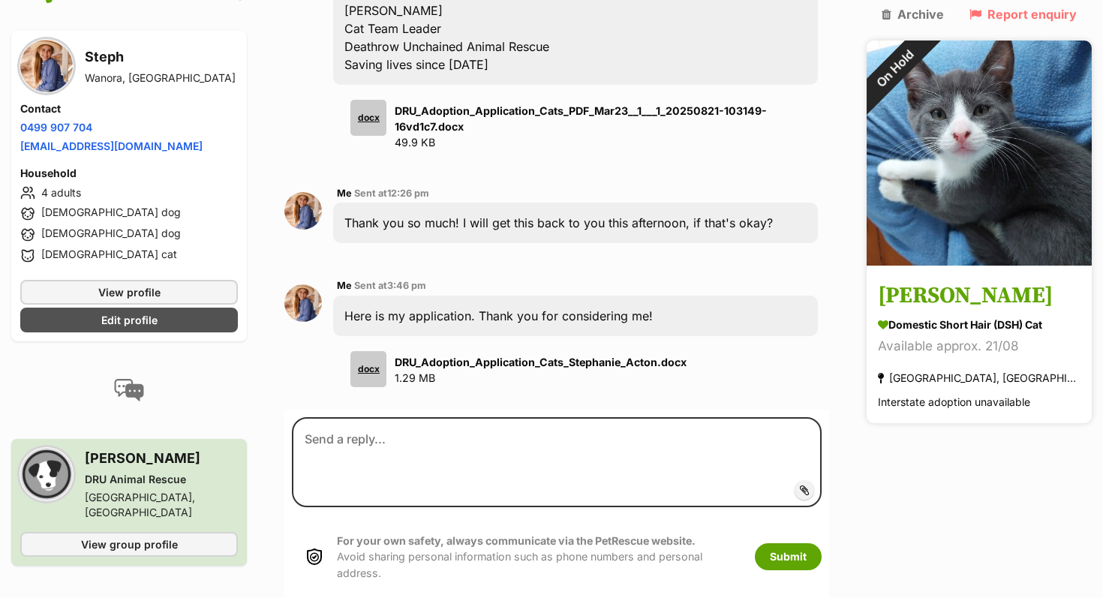
click at [953, 280] on h3 "[PERSON_NAME]" at bounding box center [979, 297] width 203 height 34
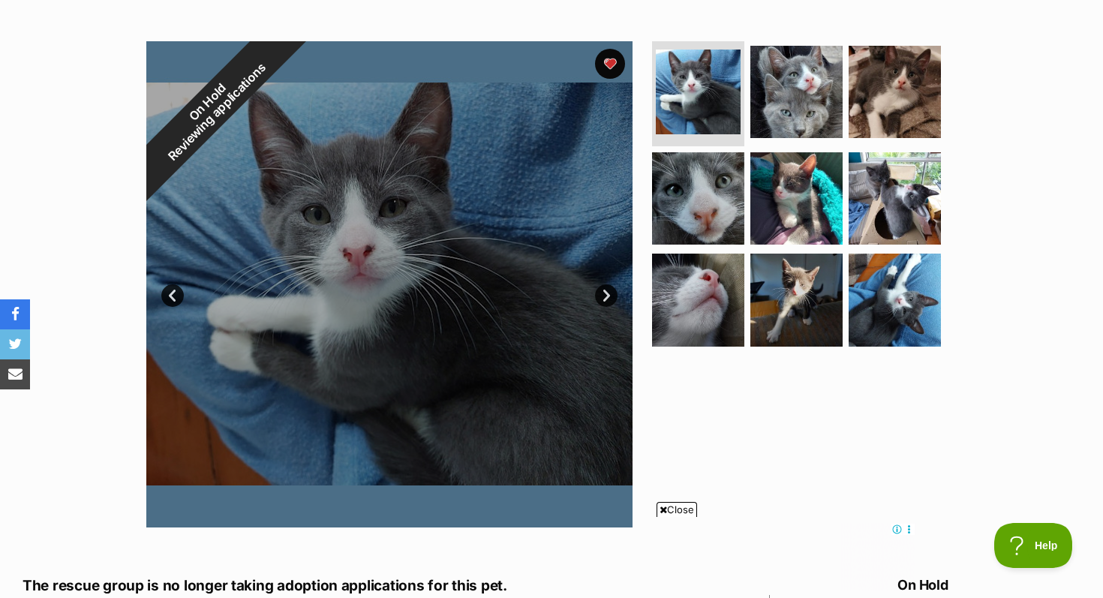
scroll to position [306, 0]
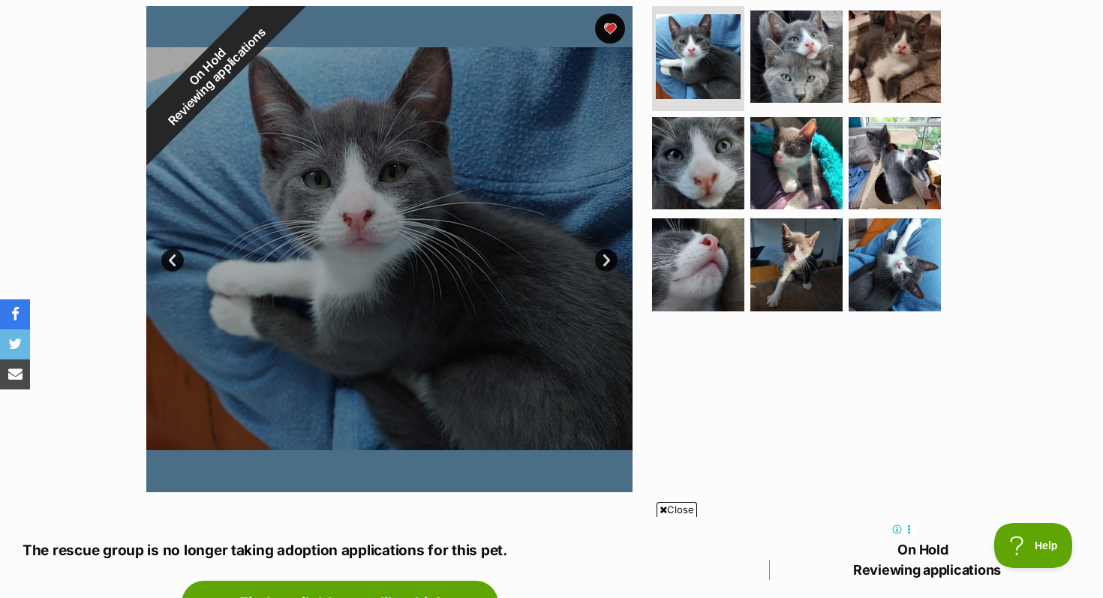
click at [609, 260] on link "Next" at bounding box center [606, 260] width 23 height 23
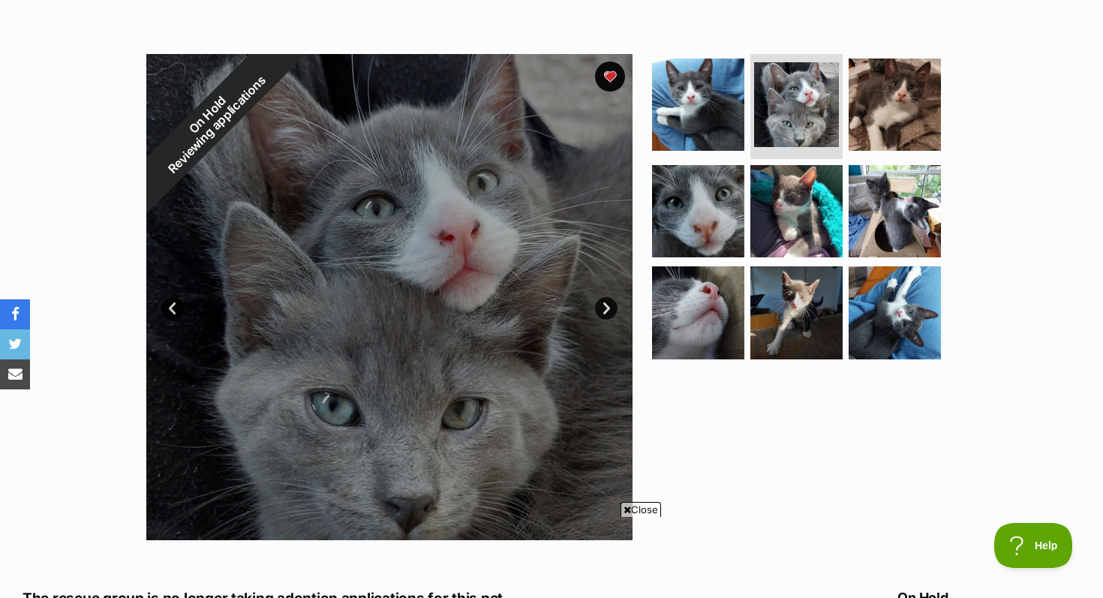
scroll to position [0, 0]
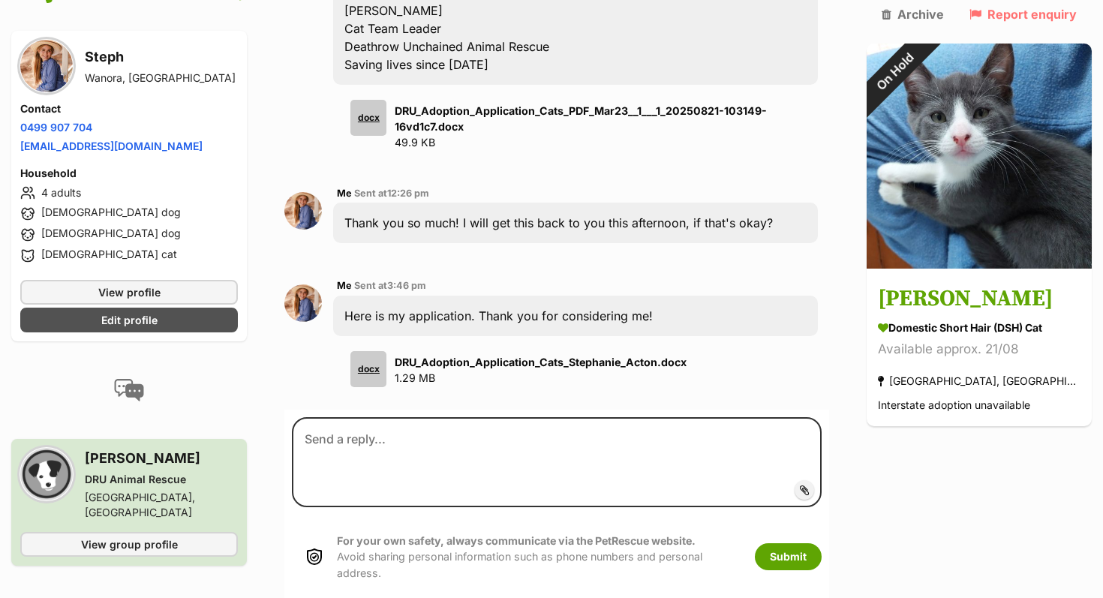
click at [382, 351] on div "docx" at bounding box center [368, 369] width 36 height 36
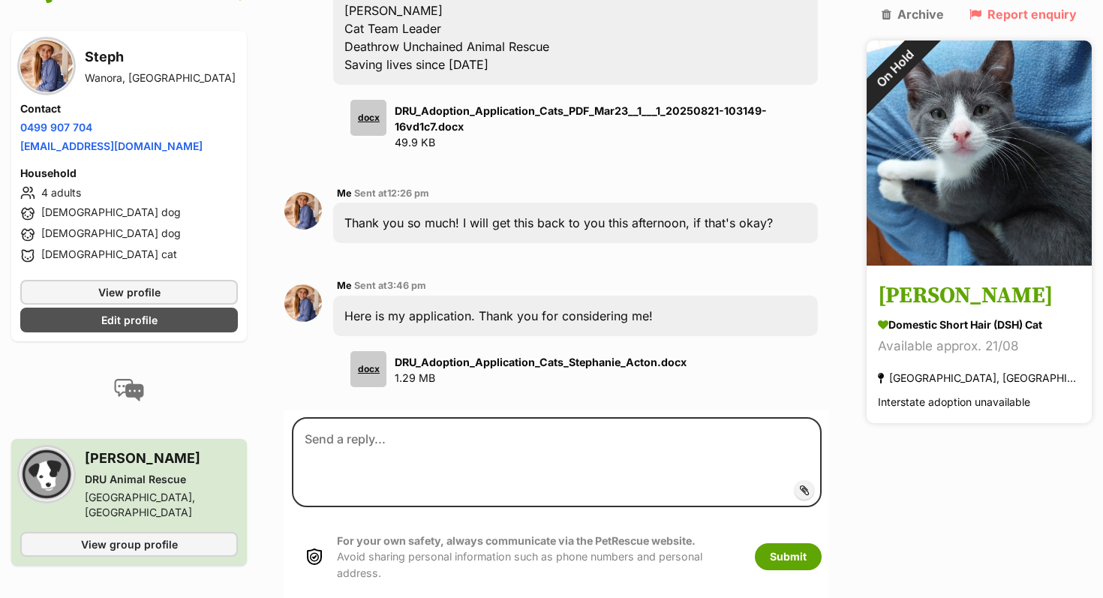
click at [998, 111] on img at bounding box center [978, 153] width 225 height 225
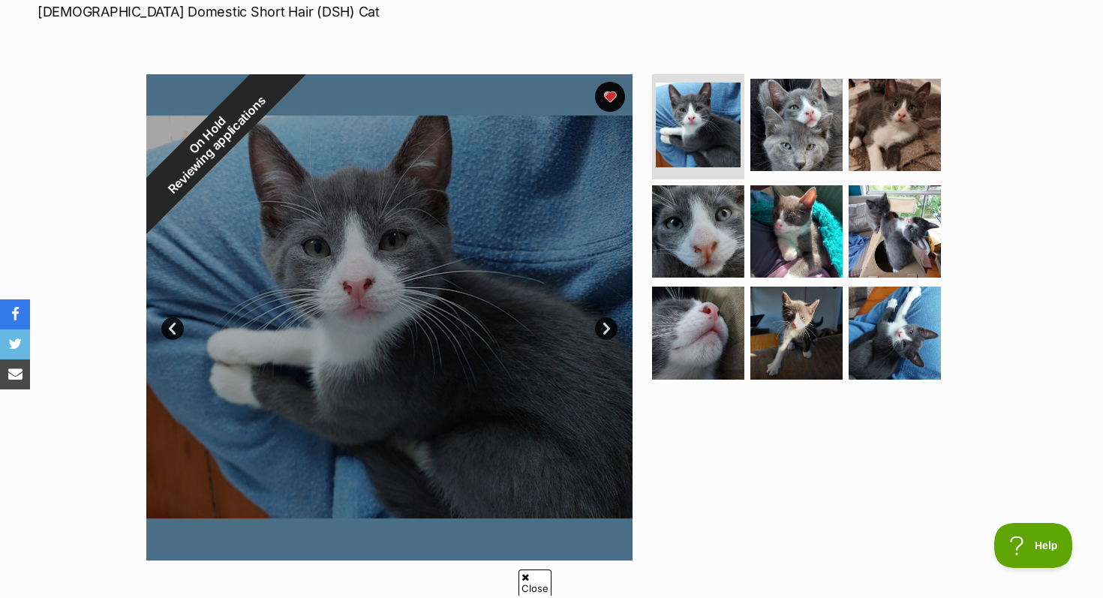
scroll to position [263, 0]
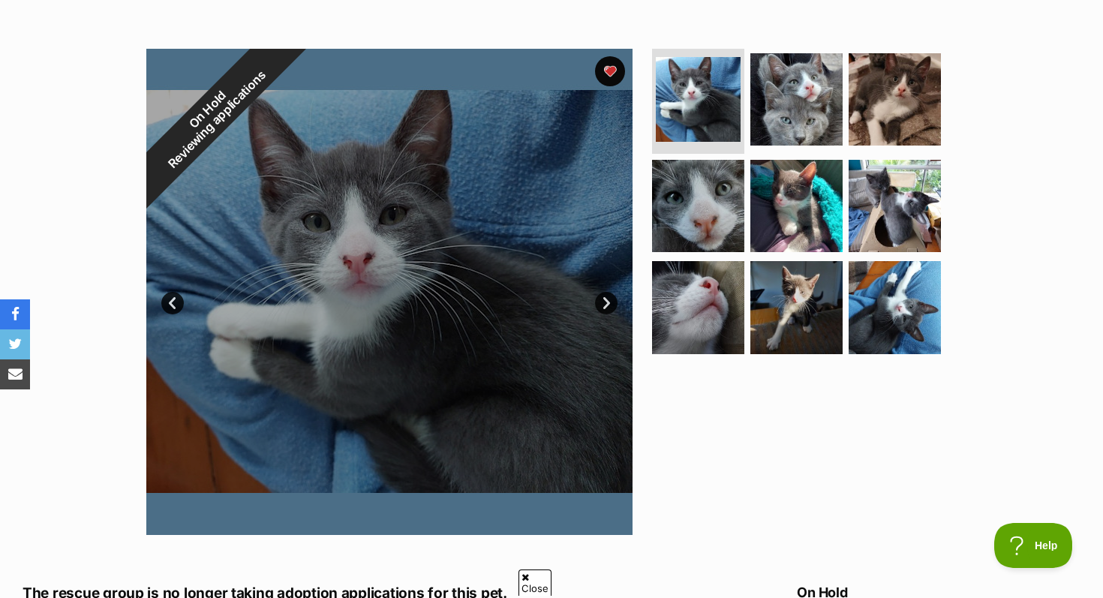
click at [608, 305] on link "Next" at bounding box center [606, 303] width 23 height 23
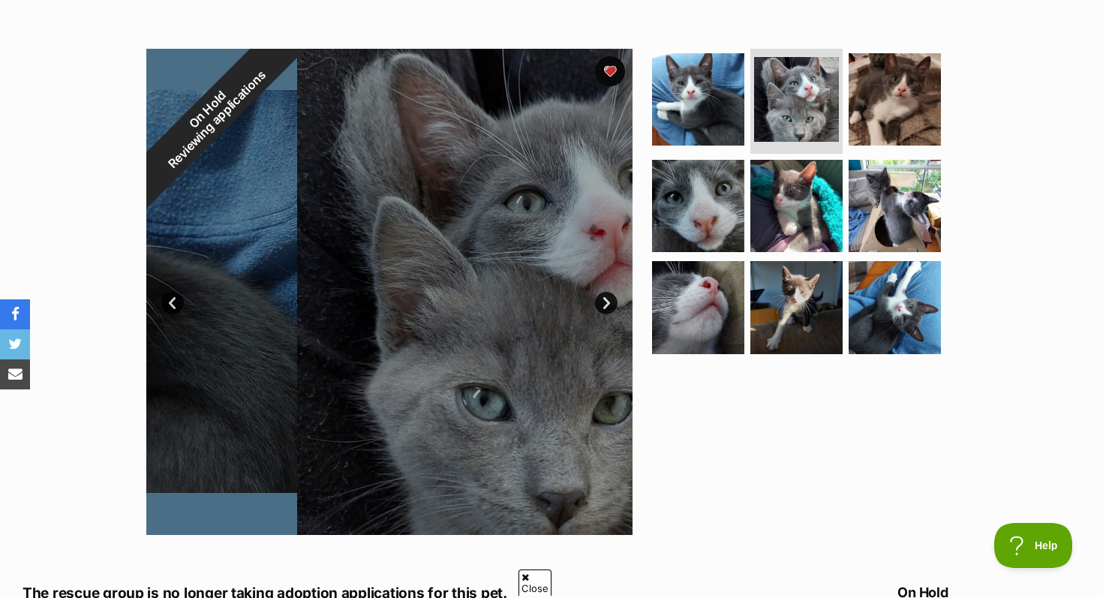
scroll to position [0, 0]
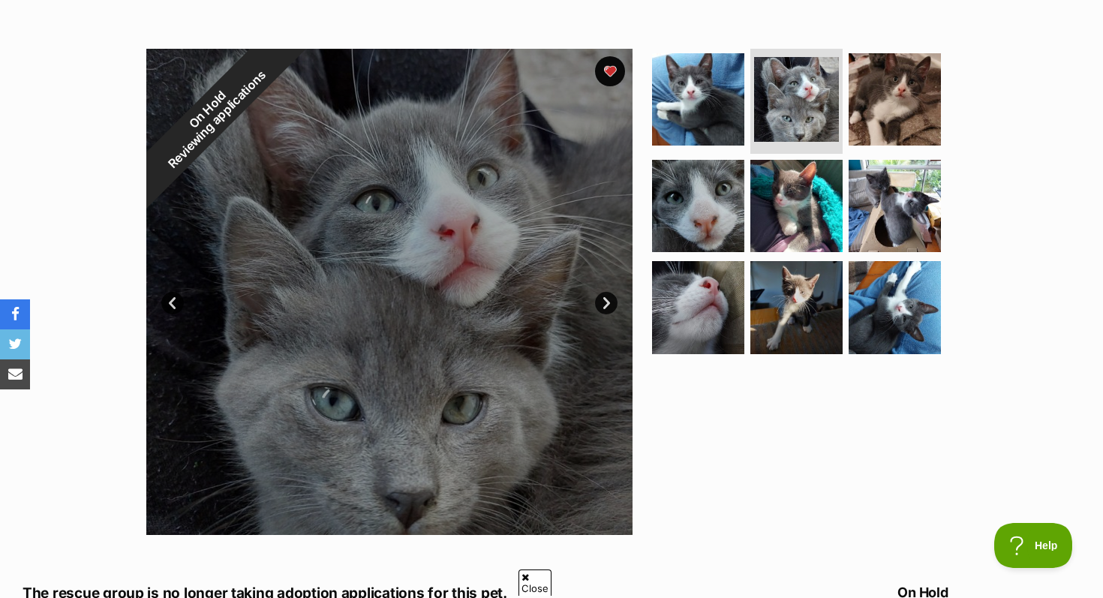
click at [608, 306] on link "Next" at bounding box center [606, 303] width 23 height 23
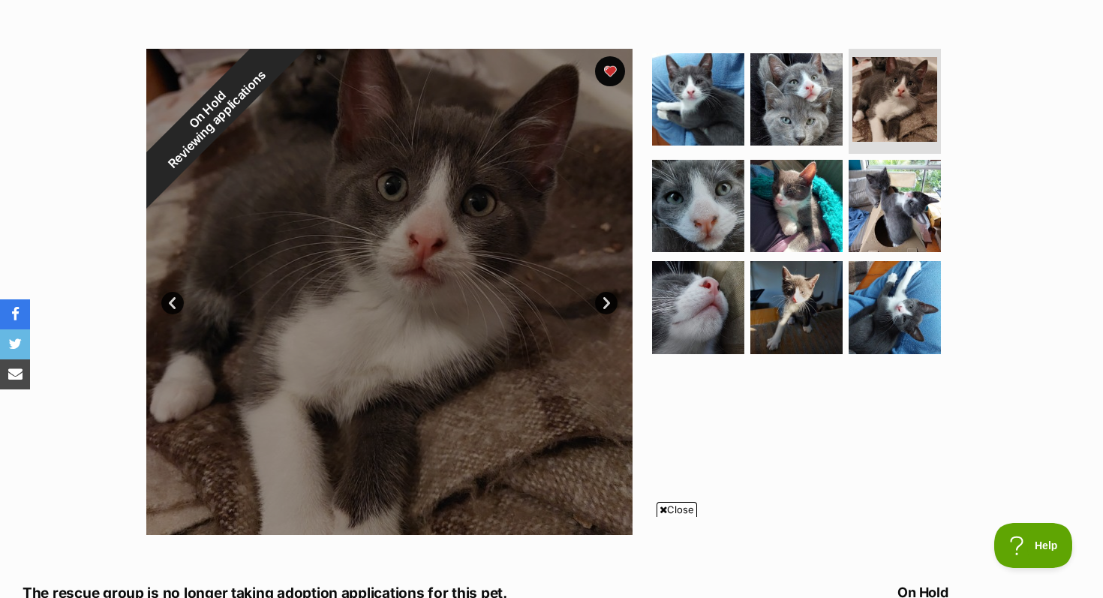
click at [608, 306] on link "Next" at bounding box center [606, 303] width 23 height 23
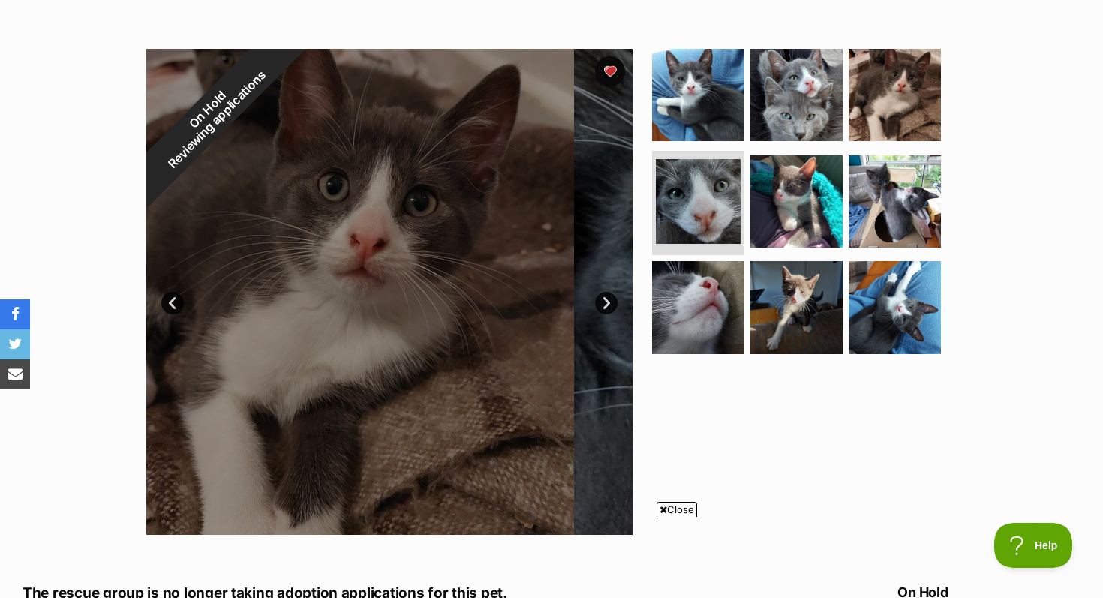
click at [608, 306] on link "Next" at bounding box center [606, 303] width 23 height 23
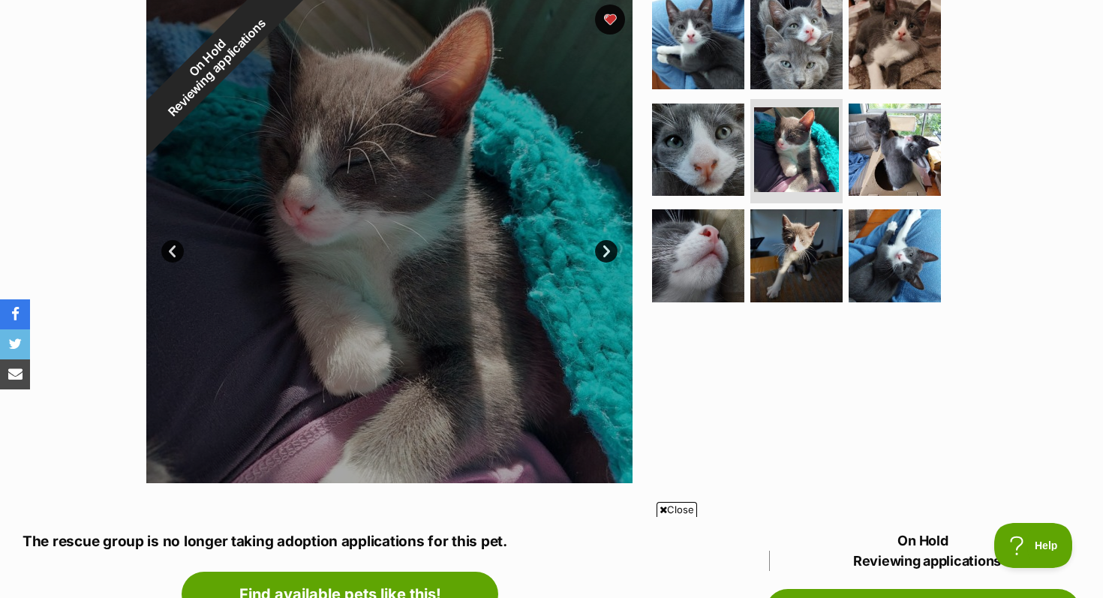
click at [612, 250] on link "Next" at bounding box center [606, 251] width 23 height 23
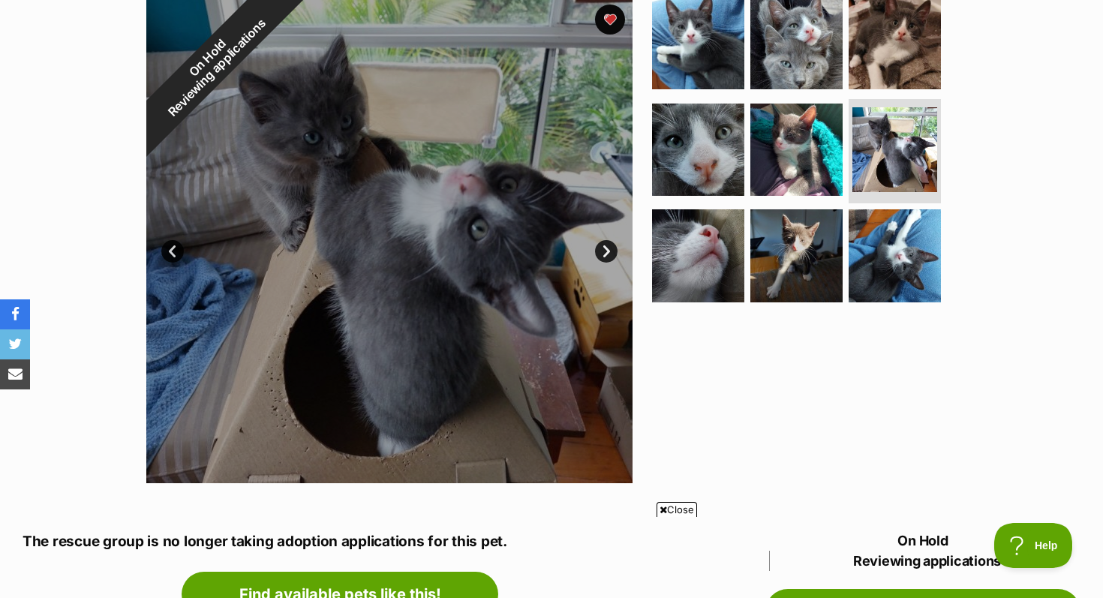
click at [611, 250] on link "Next" at bounding box center [606, 251] width 23 height 23
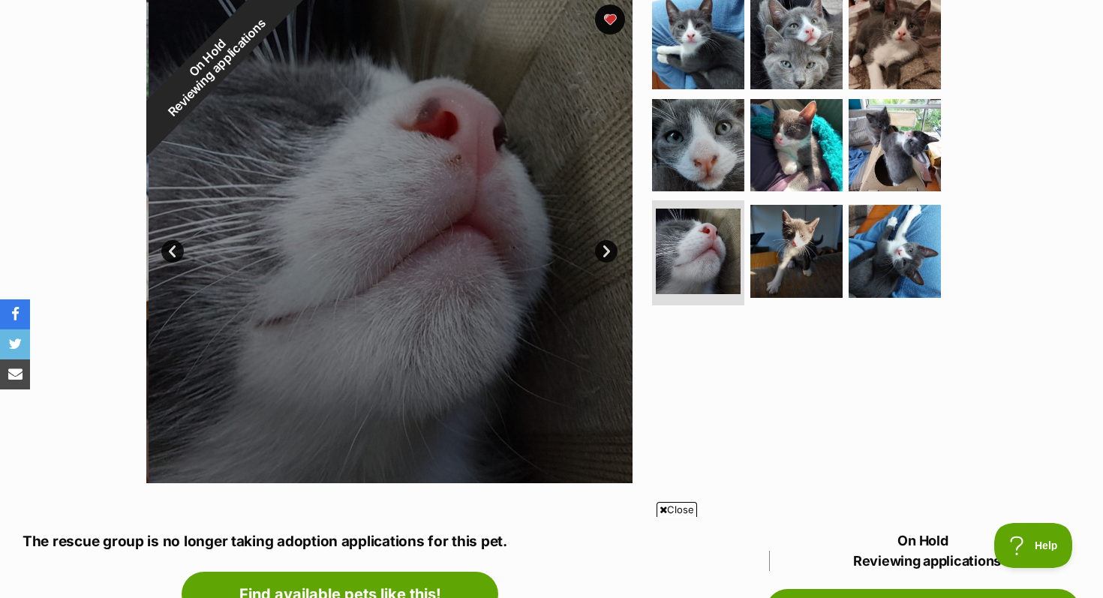
click at [611, 250] on link "Next" at bounding box center [606, 251] width 23 height 23
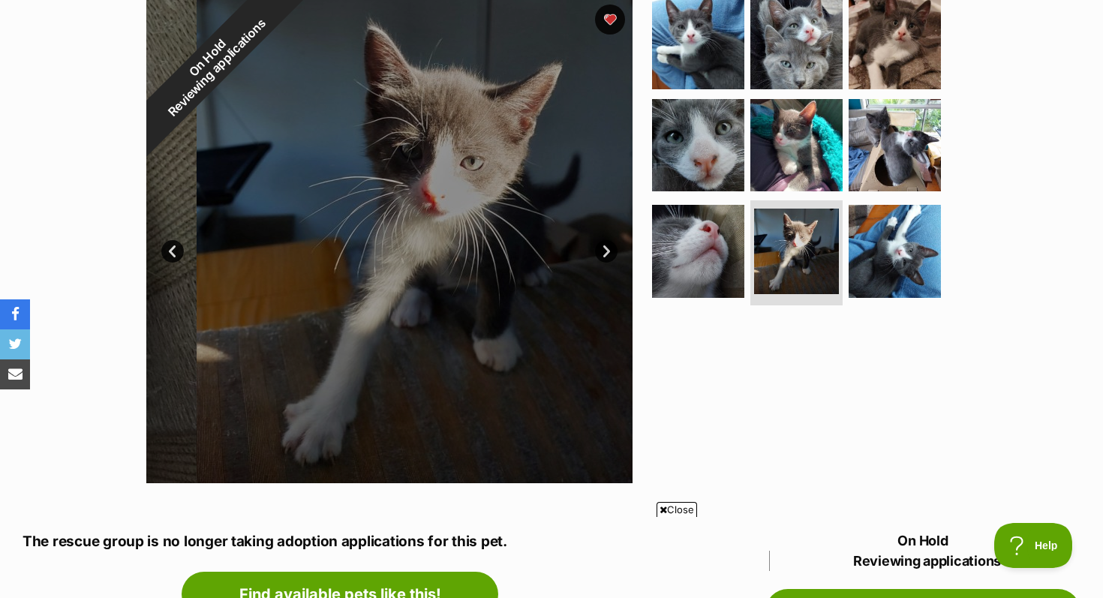
click at [611, 250] on link "Next" at bounding box center [606, 251] width 23 height 23
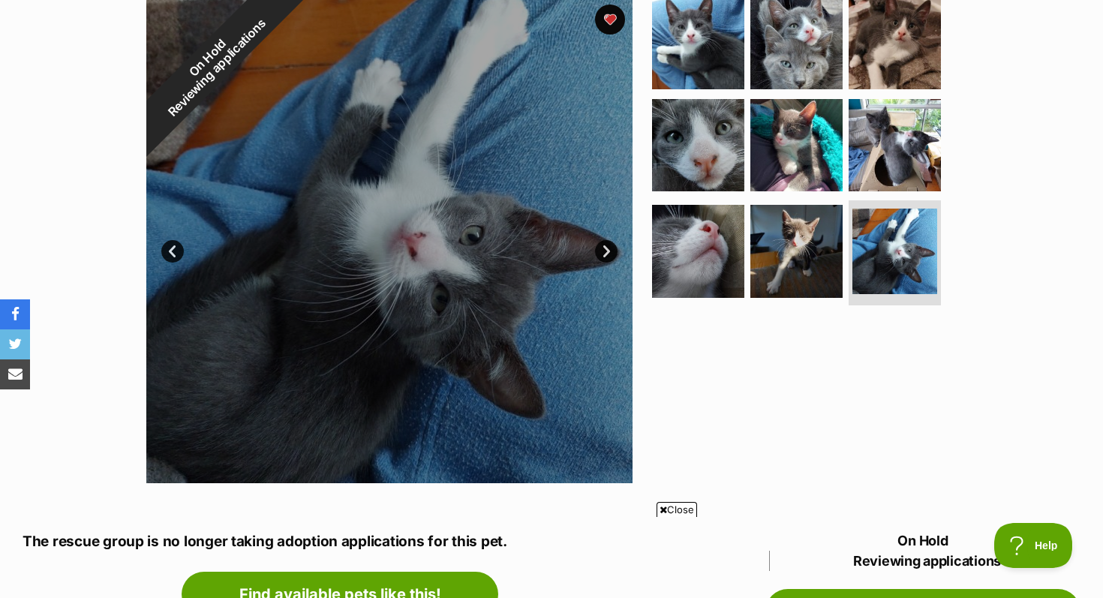
click at [611, 250] on link "Next" at bounding box center [606, 251] width 23 height 23
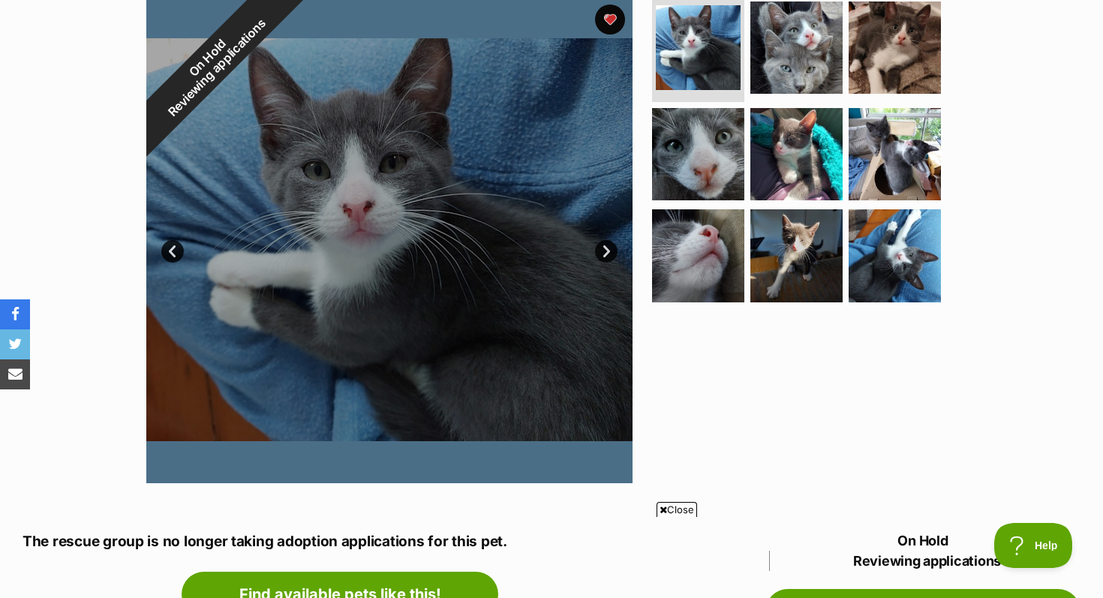
click at [611, 250] on link "Next" at bounding box center [606, 251] width 23 height 23
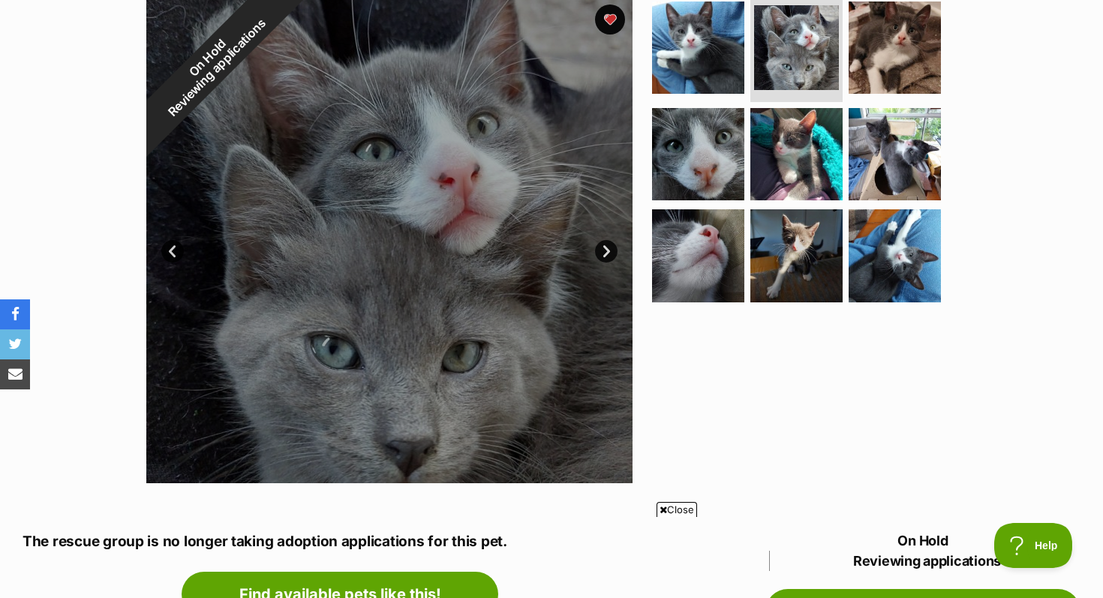
click at [611, 250] on link "Next" at bounding box center [606, 251] width 23 height 23
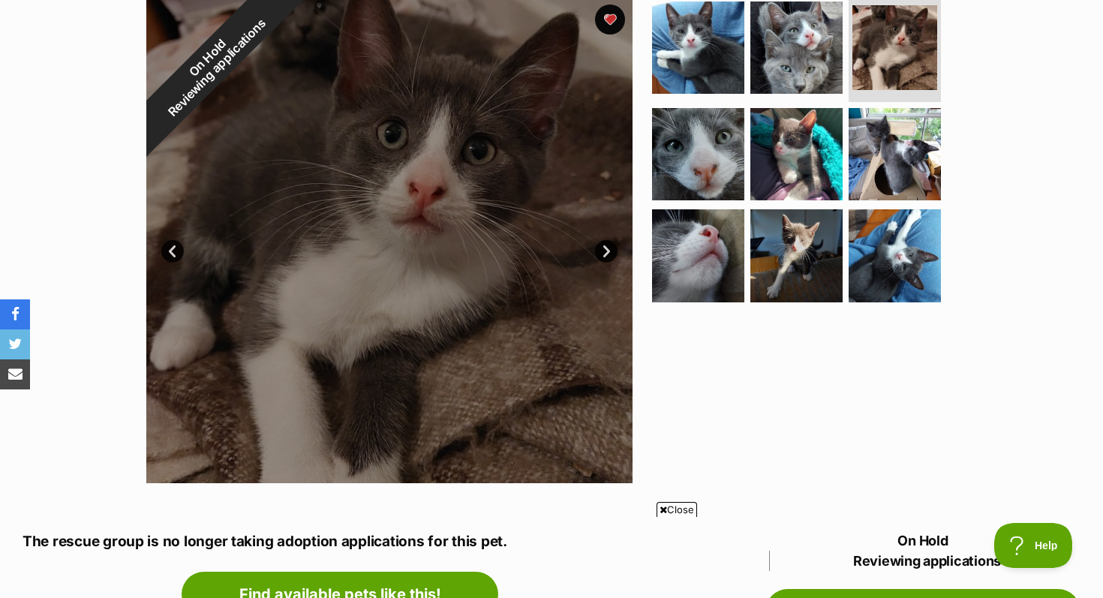
click at [611, 250] on link "Next" at bounding box center [606, 251] width 23 height 23
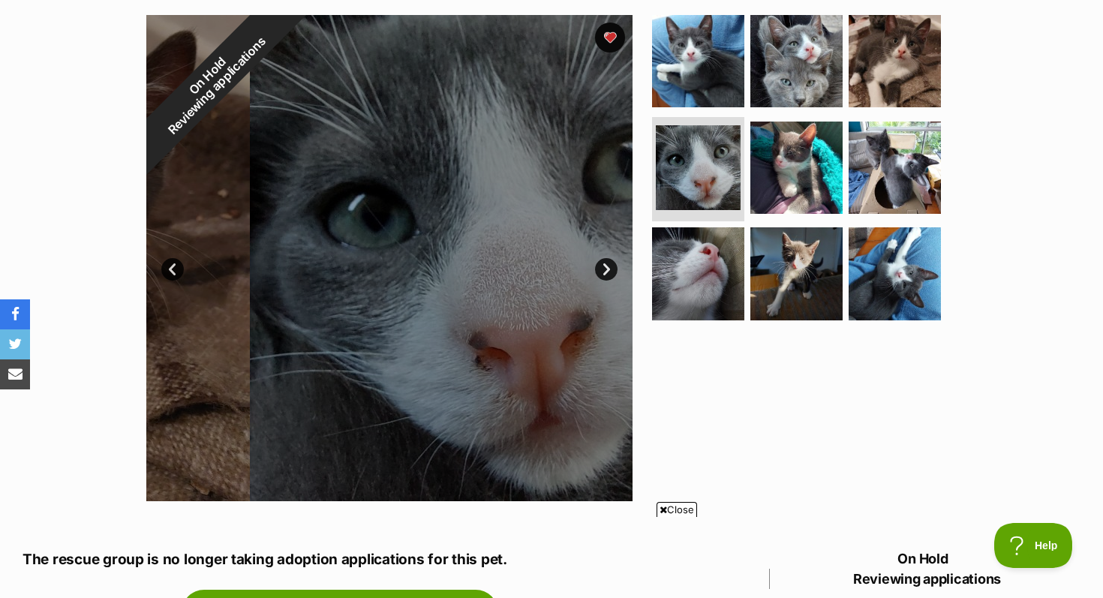
scroll to position [293, 0]
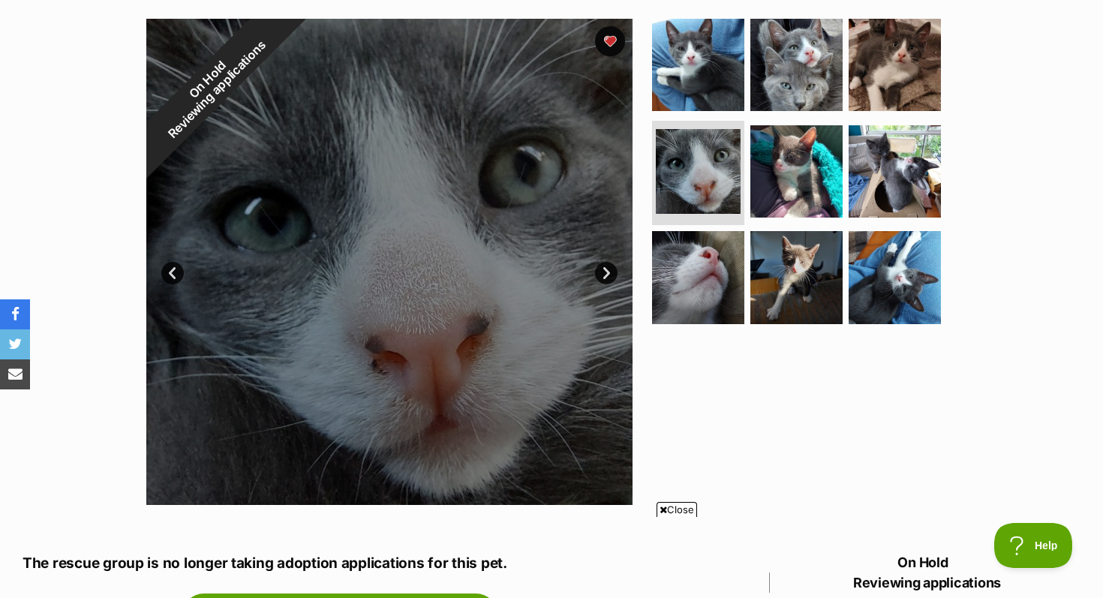
click at [603, 275] on link "Next" at bounding box center [606, 273] width 23 height 23
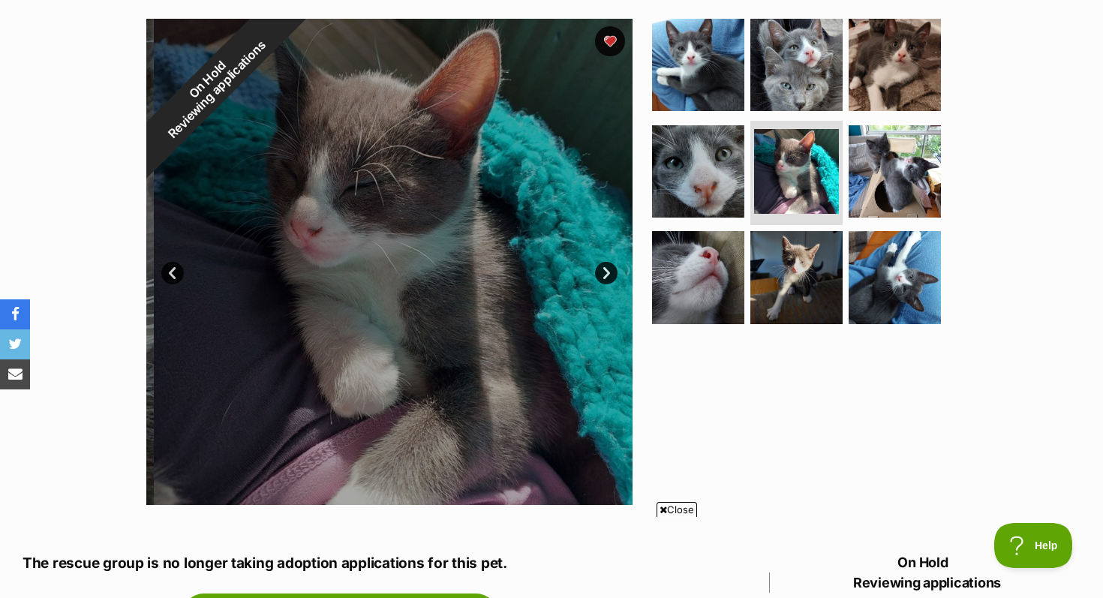
click at [604, 279] on link "Next" at bounding box center [606, 273] width 23 height 23
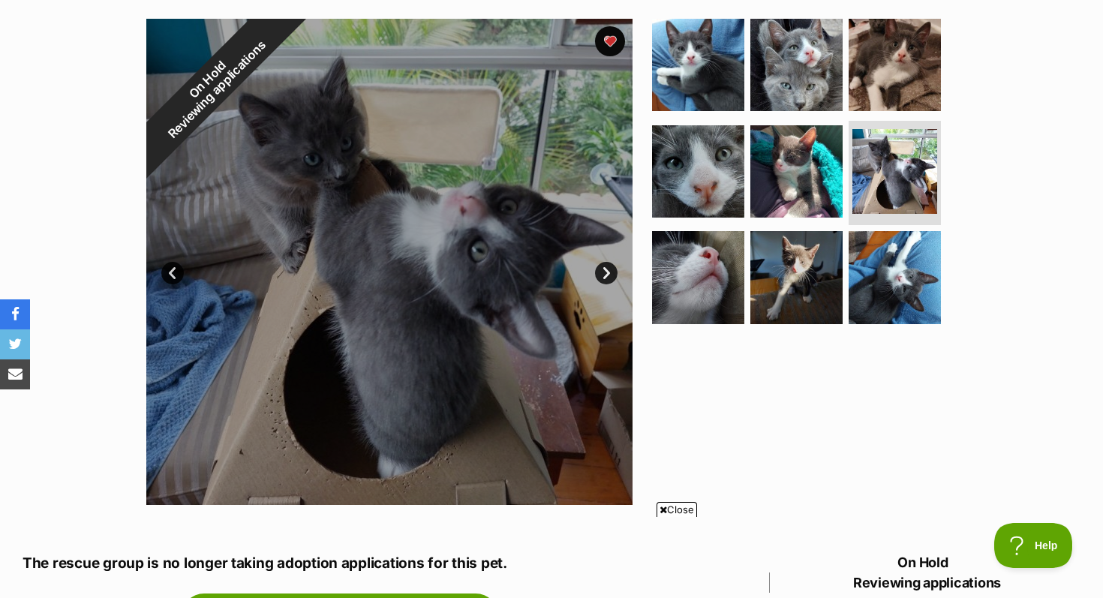
scroll to position [313, 0]
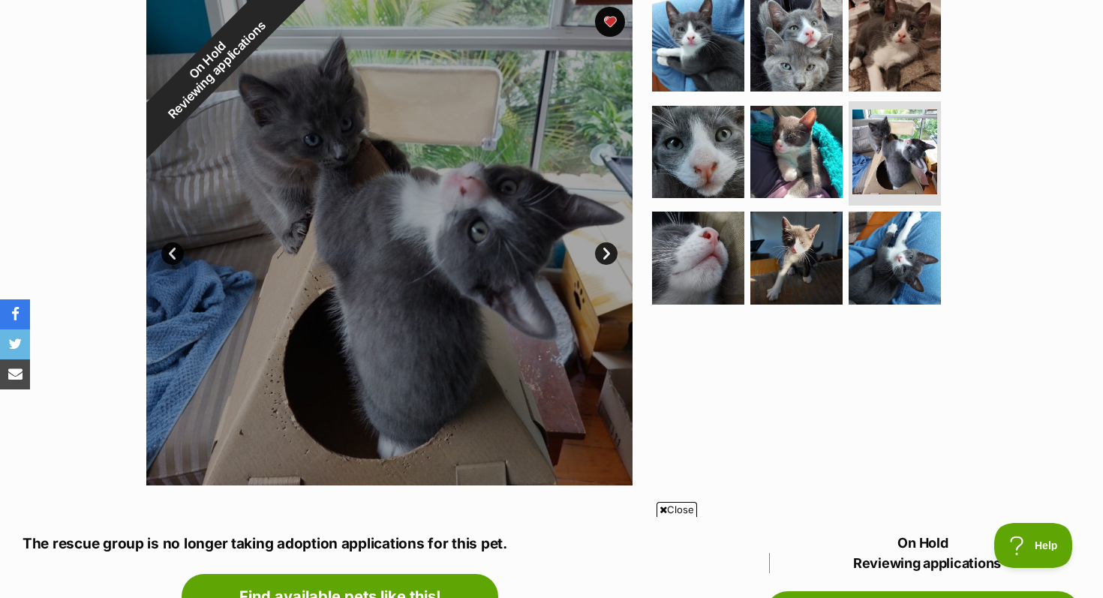
click at [608, 251] on link "Next" at bounding box center [606, 253] width 23 height 23
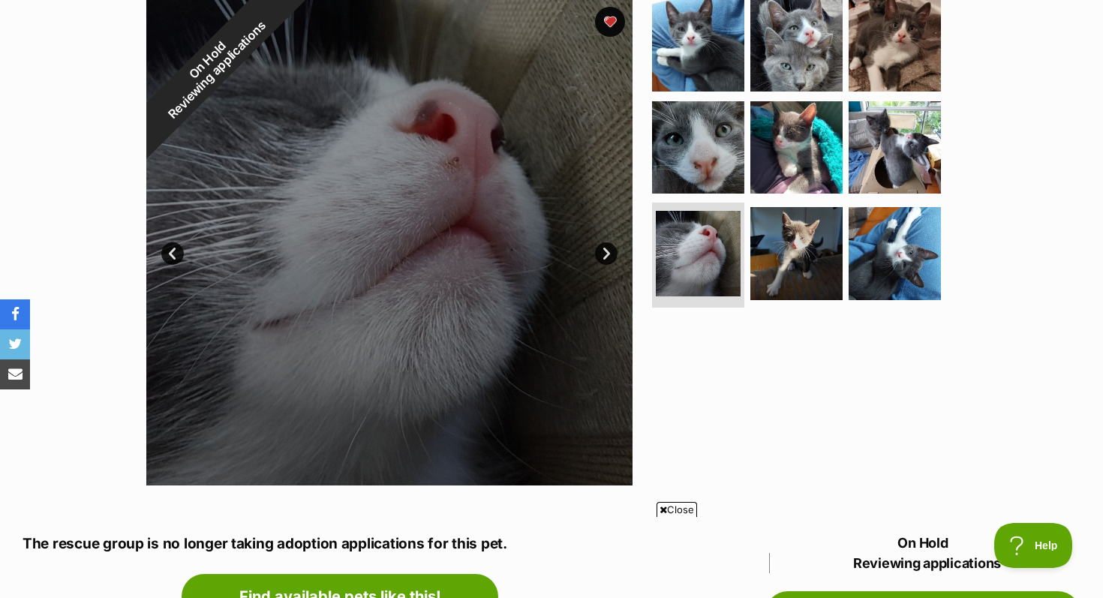
click at [608, 255] on link "Next" at bounding box center [606, 253] width 23 height 23
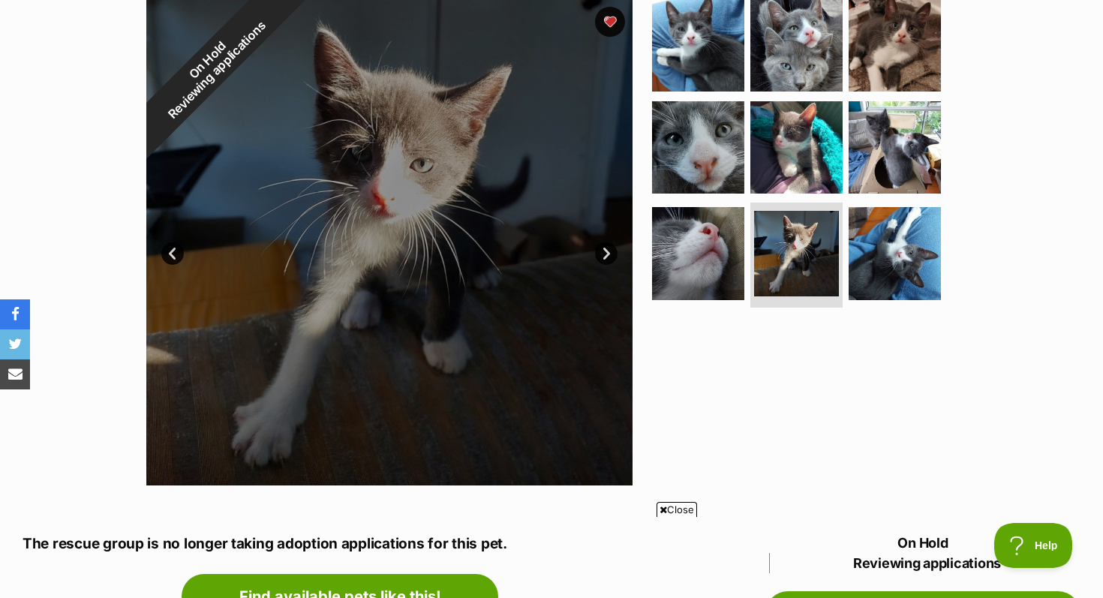
click at [607, 256] on link "Next" at bounding box center [606, 253] width 23 height 23
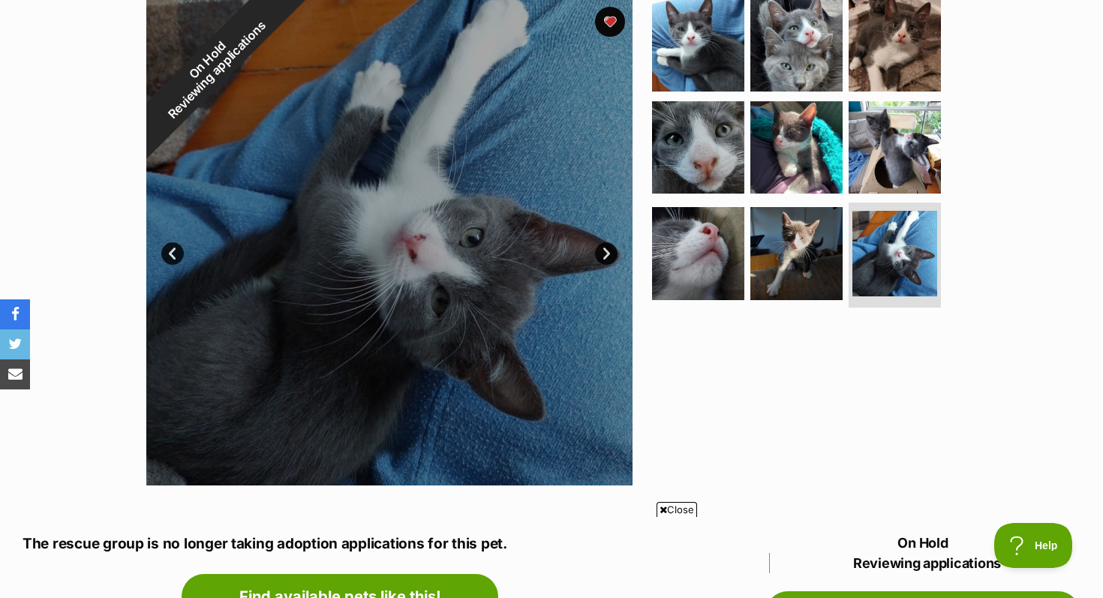
click at [607, 255] on link "Next" at bounding box center [606, 253] width 23 height 23
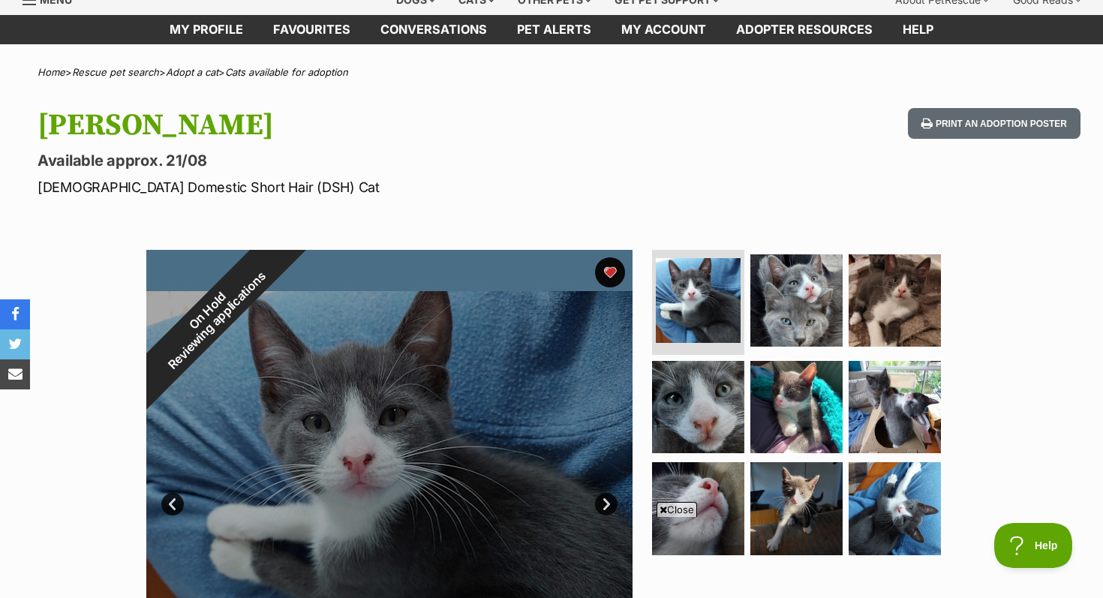
scroll to position [0, 0]
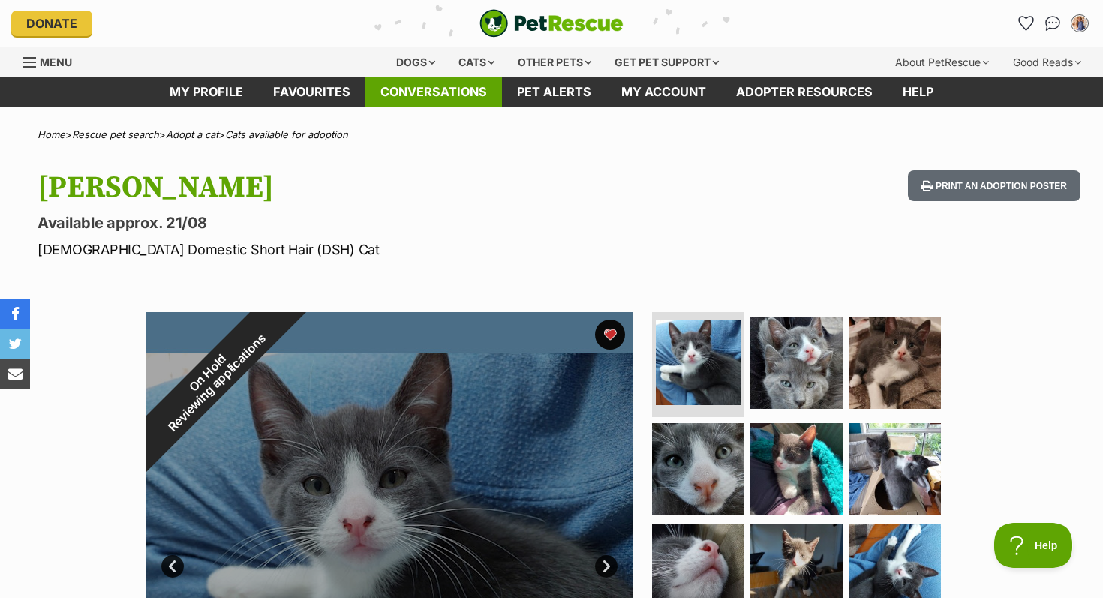
click at [422, 91] on link "Conversations" at bounding box center [433, 91] width 137 height 29
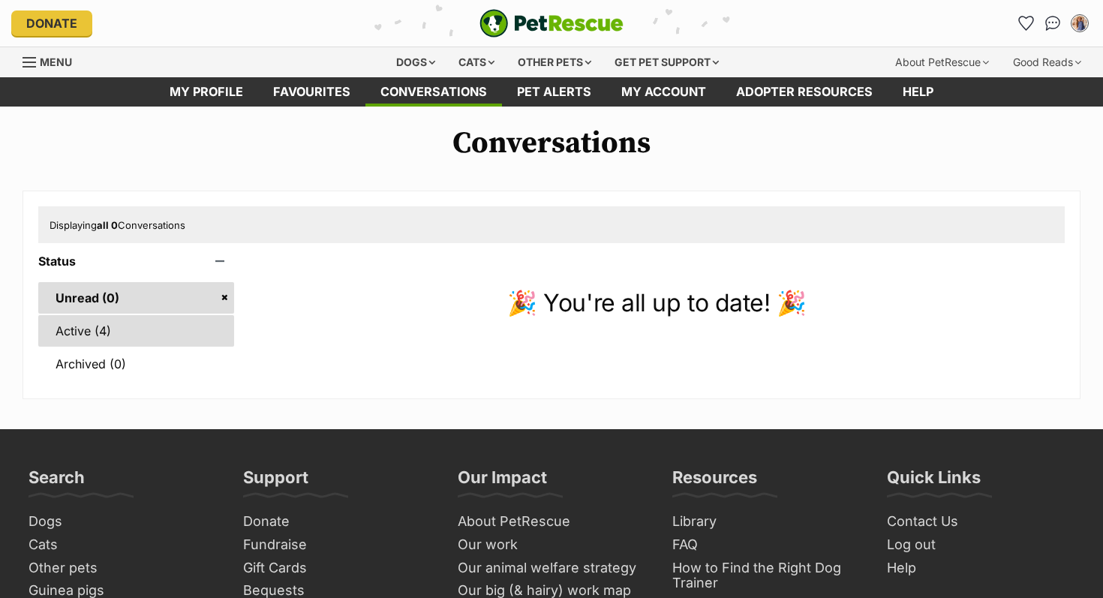
click at [194, 329] on link "Active (4)" at bounding box center [136, 331] width 196 height 32
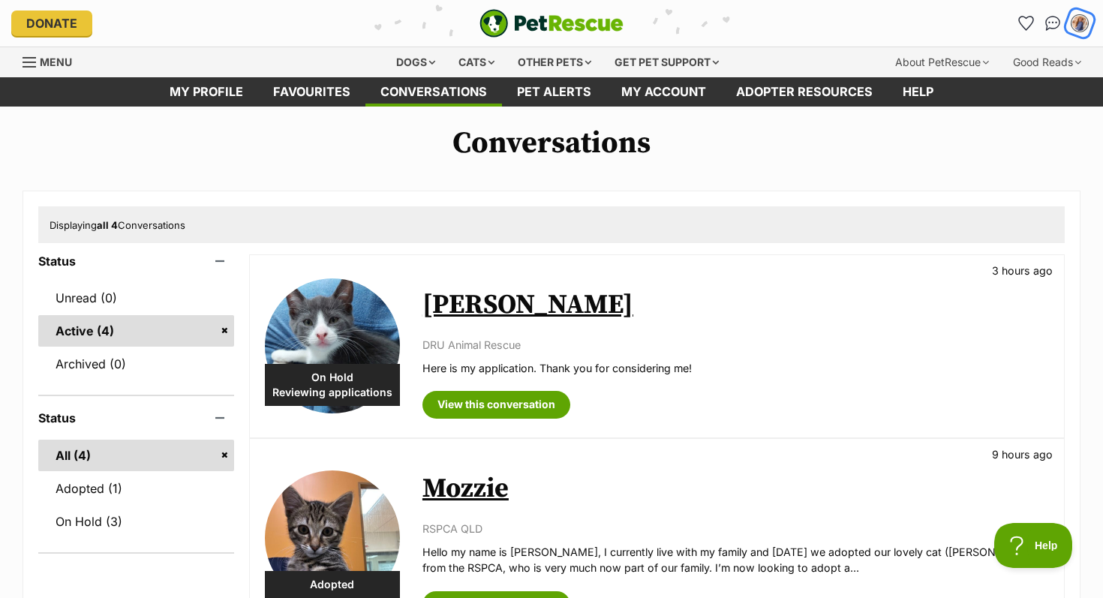
click at [1079, 25] on img "My account" at bounding box center [1080, 24] width 20 height 20
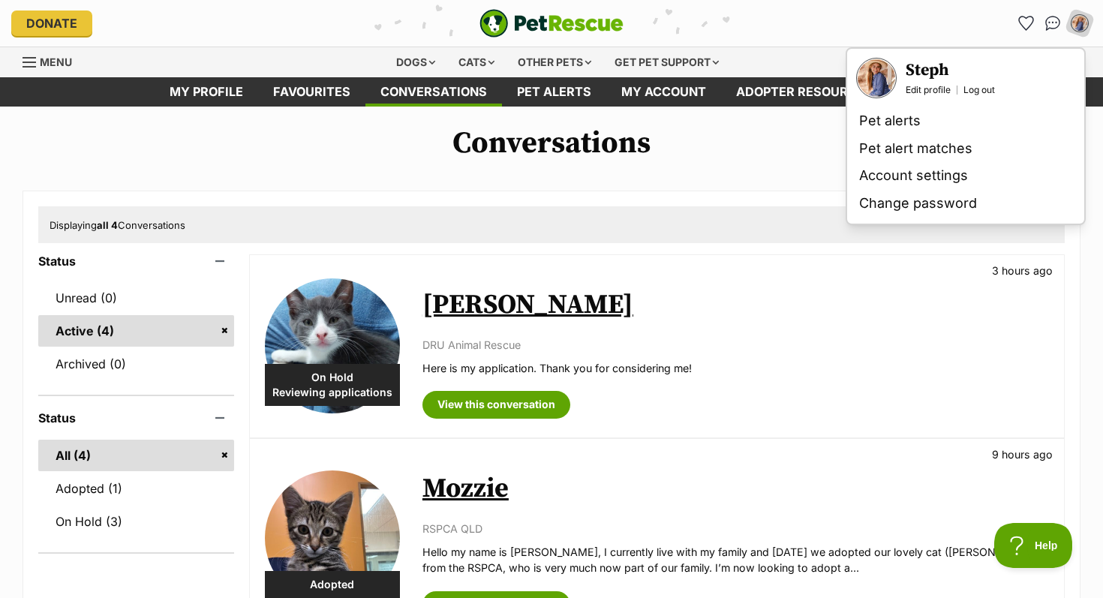
click at [937, 74] on h3 "Steph" at bounding box center [949, 70] width 89 height 21
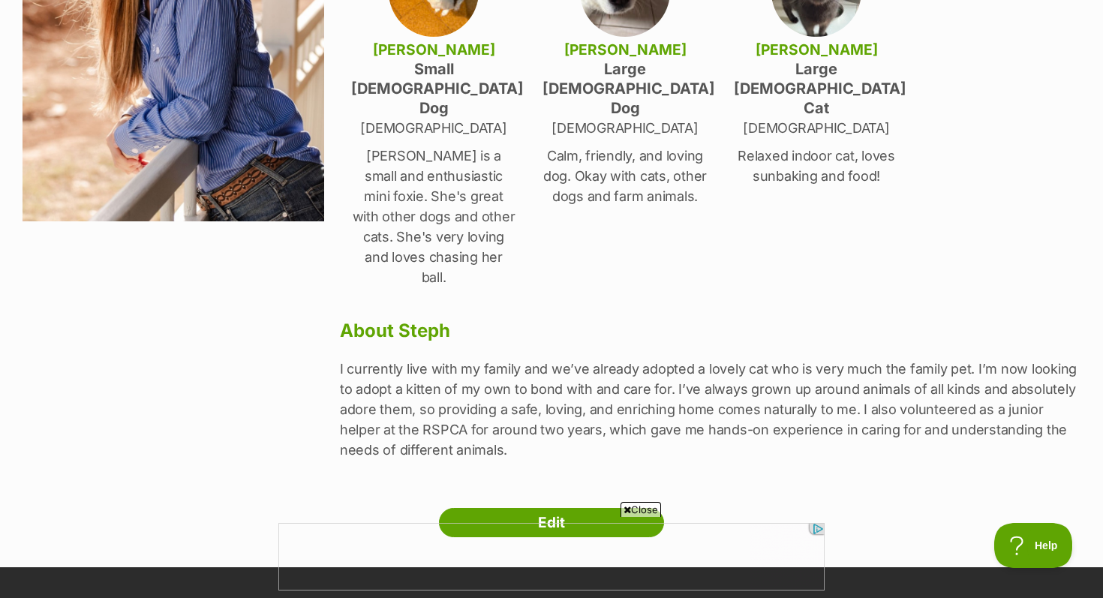
scroll to position [359, 0]
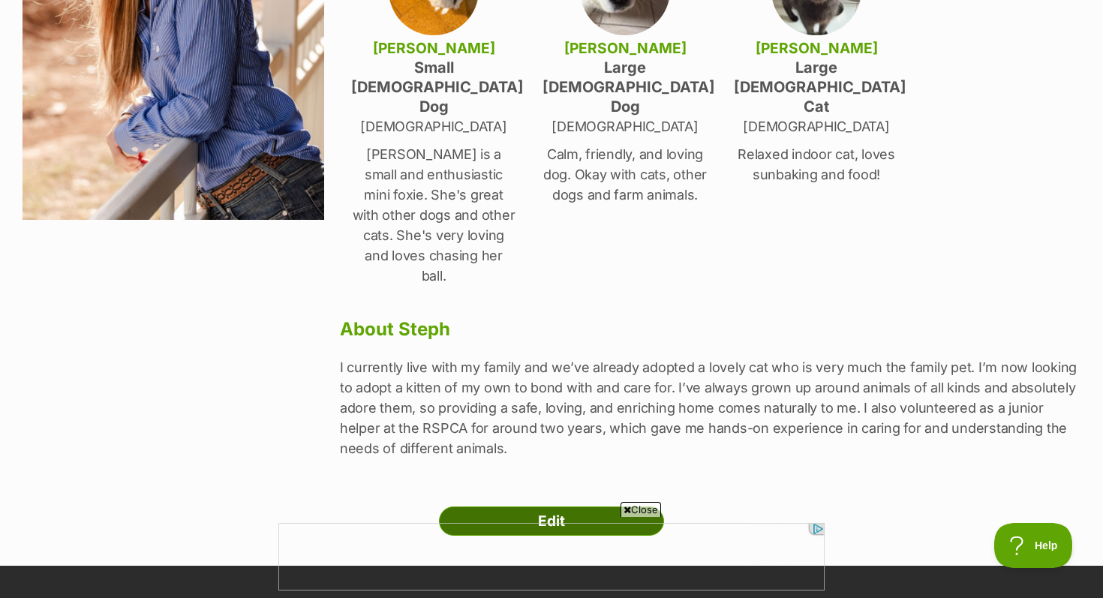
click at [530, 506] on link "Edit" at bounding box center [551, 521] width 225 height 30
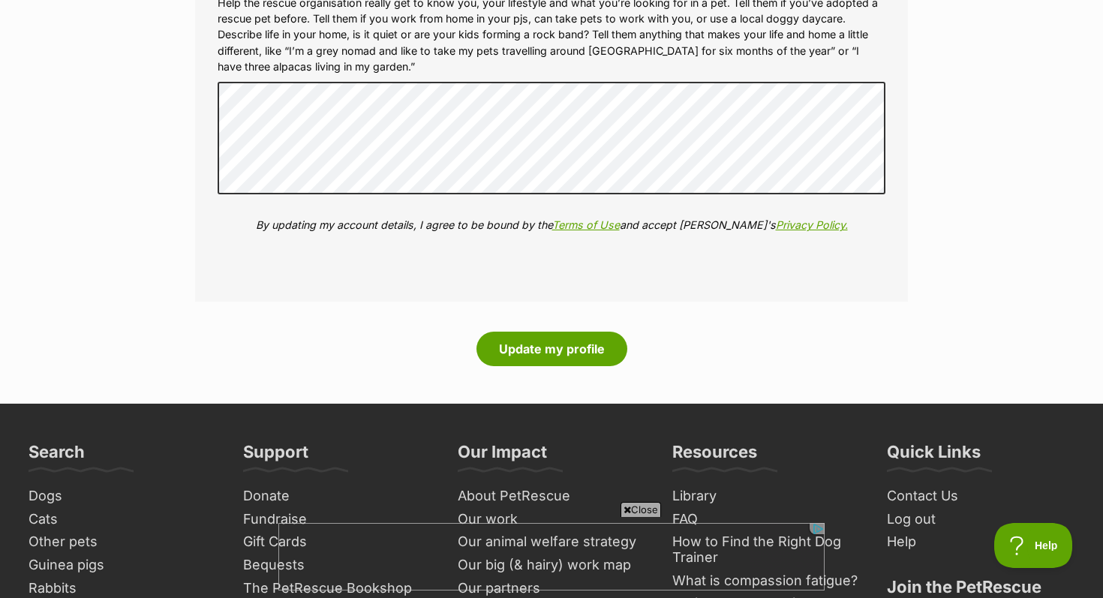
scroll to position [2088, 0]
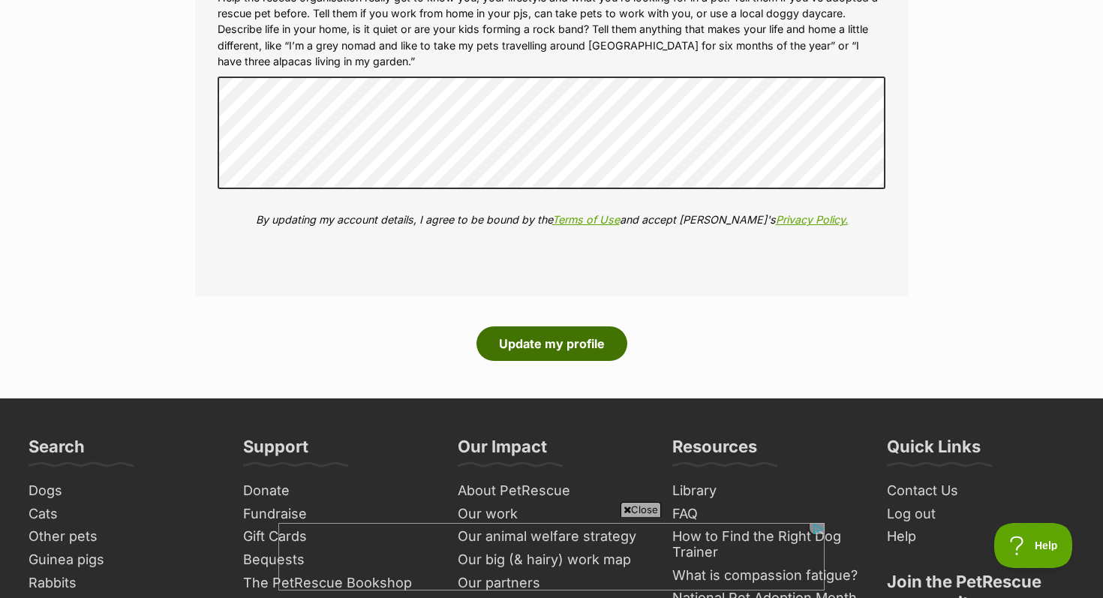
click at [542, 341] on button "Update my profile" at bounding box center [551, 343] width 151 height 35
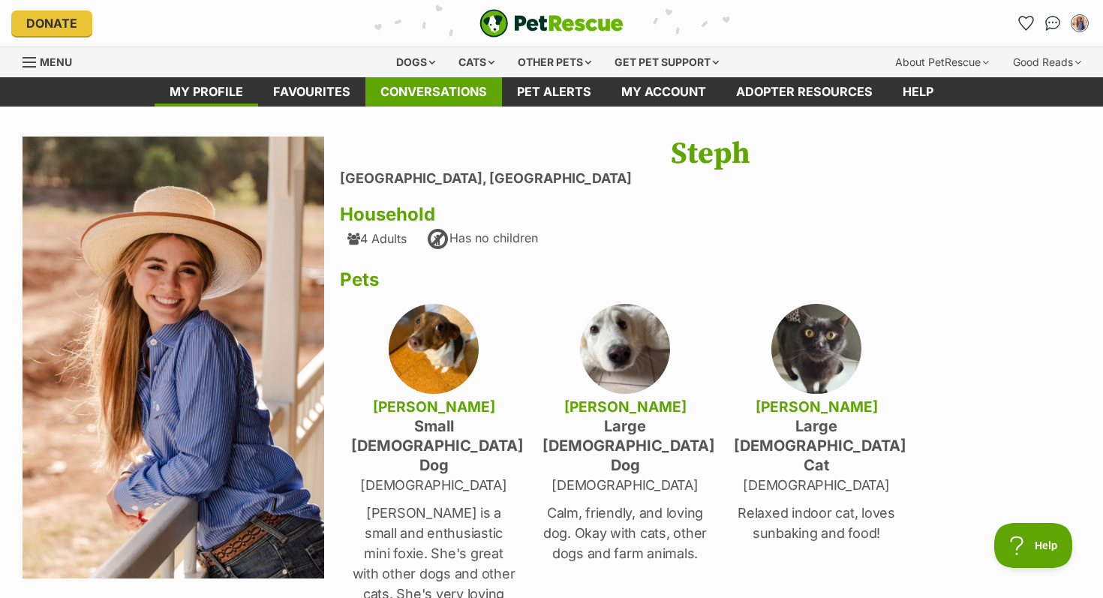
click at [416, 96] on link "Conversations" at bounding box center [433, 91] width 137 height 29
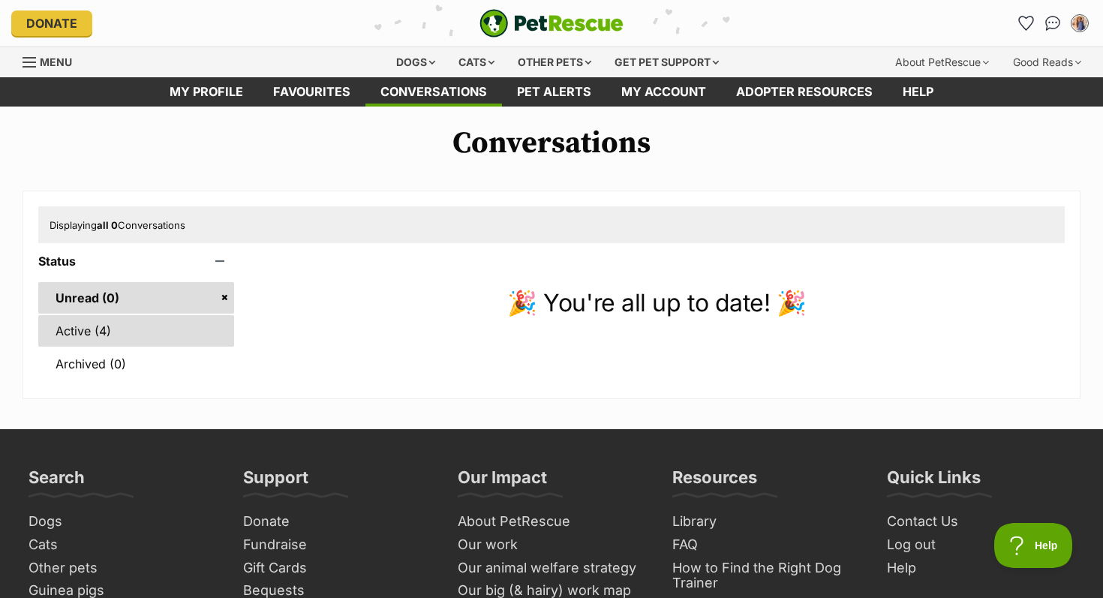
click at [210, 341] on link "Active (4)" at bounding box center [136, 331] width 196 height 32
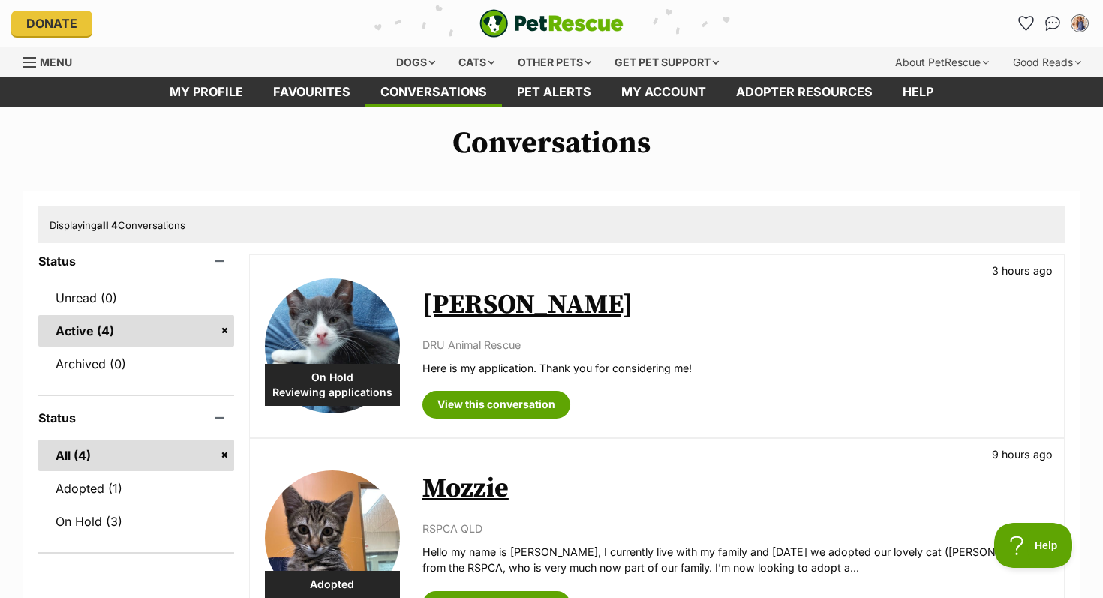
click at [454, 317] on link "Vinnie" at bounding box center [527, 305] width 211 height 34
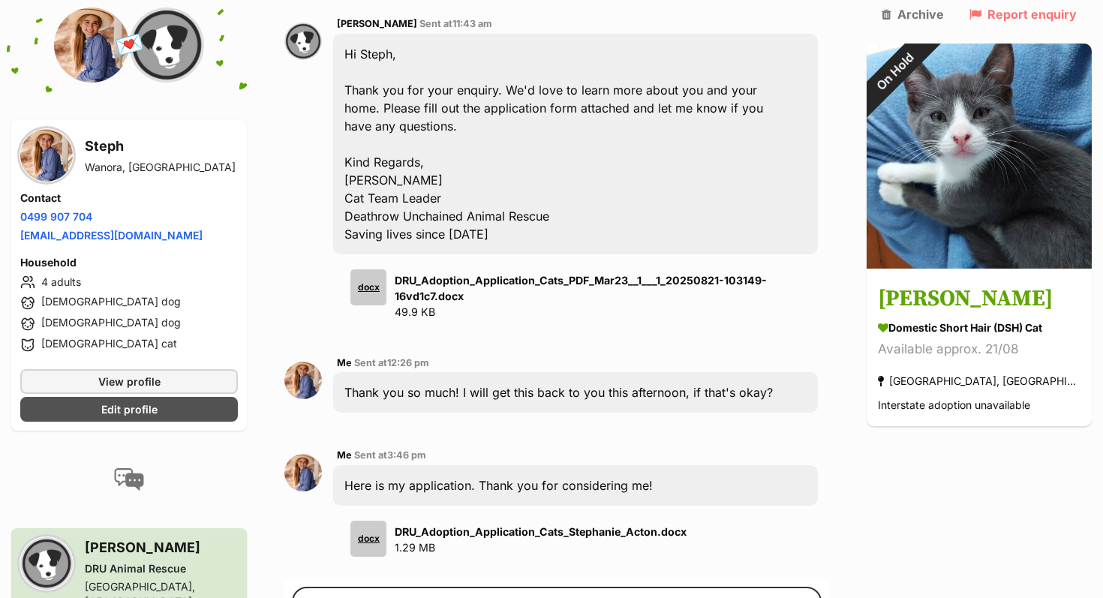
scroll to position [709, 0]
